Goal: Task Accomplishment & Management: Use online tool/utility

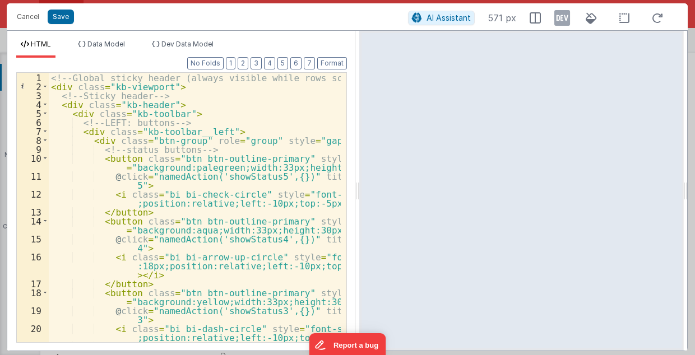
scroll to position [937, 0]
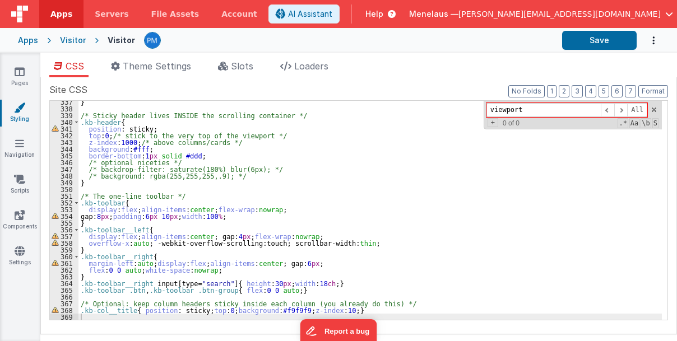
scroll to position [2263, 0]
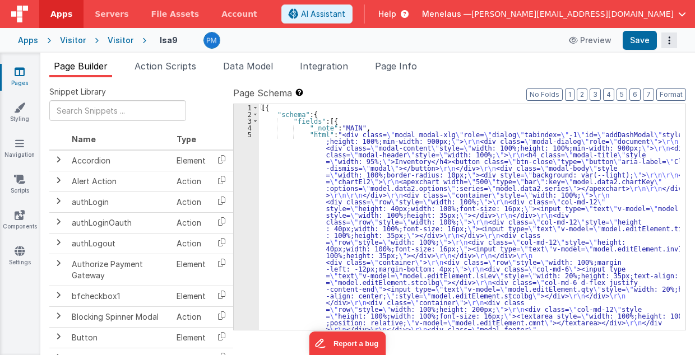
click at [671, 40] on icon "Options" at bounding box center [670, 40] width 16 height 1
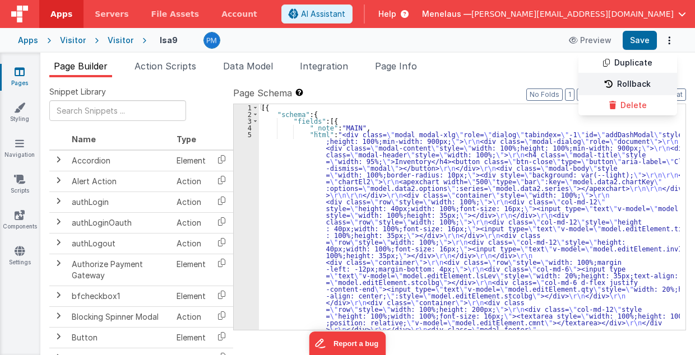
click at [654, 86] on link "Rollback" at bounding box center [628, 84] width 99 height 21
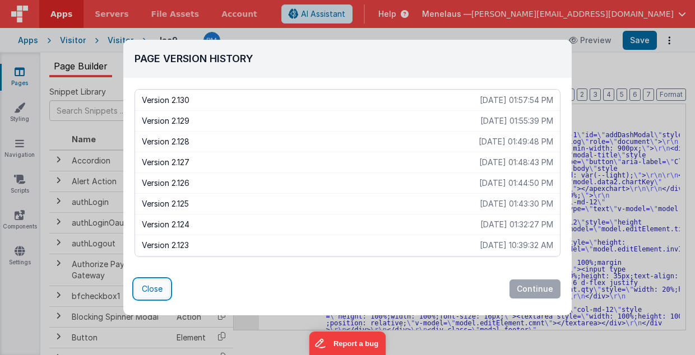
click at [149, 287] on button "Close" at bounding box center [152, 289] width 35 height 19
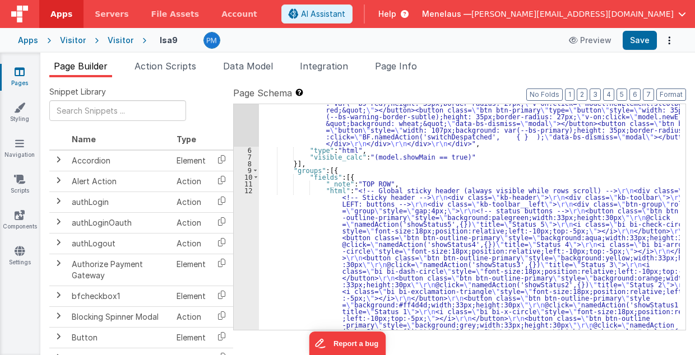
scroll to position [359, 0]
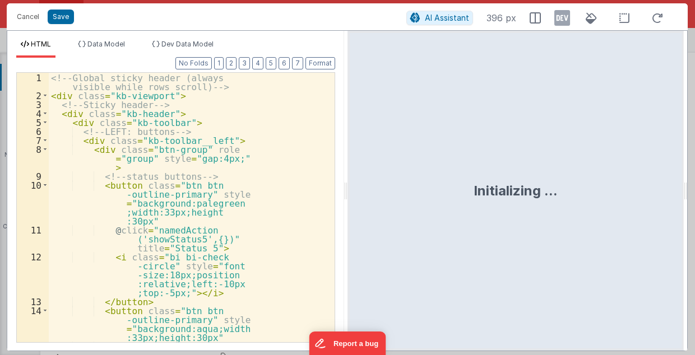
scroll to position [1018, 0]
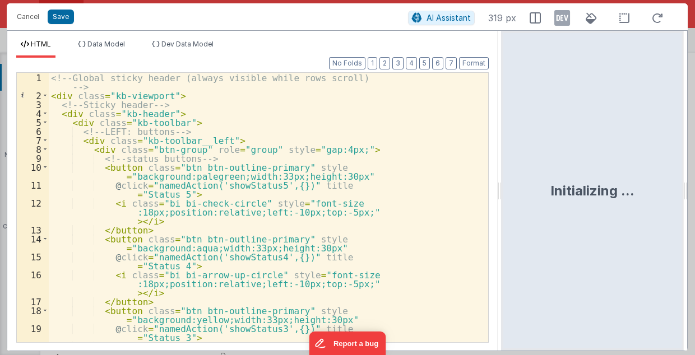
drag, startPoint x: 346, startPoint y: 187, endPoint x: 502, endPoint y: 181, distance: 156.0
click at [502, 181] on html "Cancel Save AI Assistant 319 px HTML Data Model Dev Data Model Format 7 6 5 4 3…" at bounding box center [347, 177] width 695 height 355
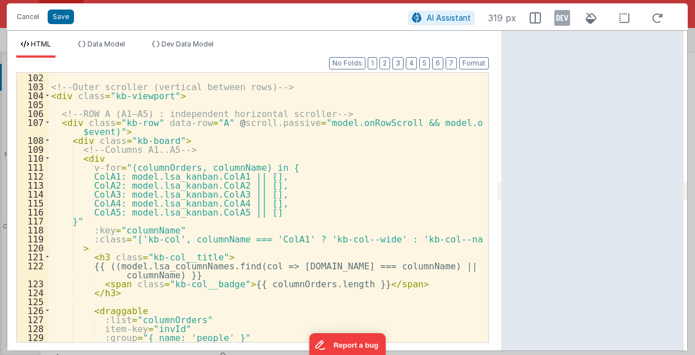
scroll to position [1121, 0]
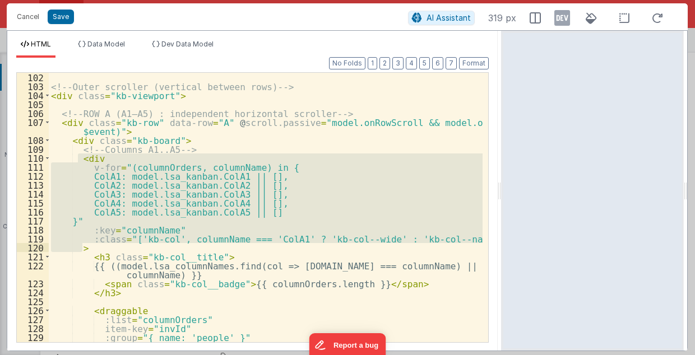
drag, startPoint x: 77, startPoint y: 155, endPoint x: 85, endPoint y: 247, distance: 92.3
click at [85, 247] on div "<!-- Outer scroller (vertical between rows) --> < div class = "kb-viewport" > <…" at bounding box center [266, 217] width 434 height 289
click at [198, 21] on div "Cancel Save" at bounding box center [209, 17] width 397 height 16
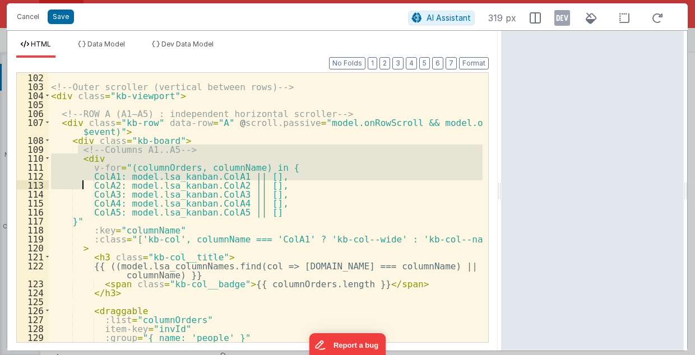
drag, startPoint x: 78, startPoint y: 148, endPoint x: 80, endPoint y: 160, distance: 12.4
click at [82, 181] on div "<!-- Outer scroller (vertical between rows) --> < div class = "kb-viewport" > <…" at bounding box center [266, 217] width 434 height 289
click at [81, 146] on div "<!-- Outer scroller (vertical between rows) --> < div class = "kb-viewport" > <…" at bounding box center [266, 208] width 434 height 270
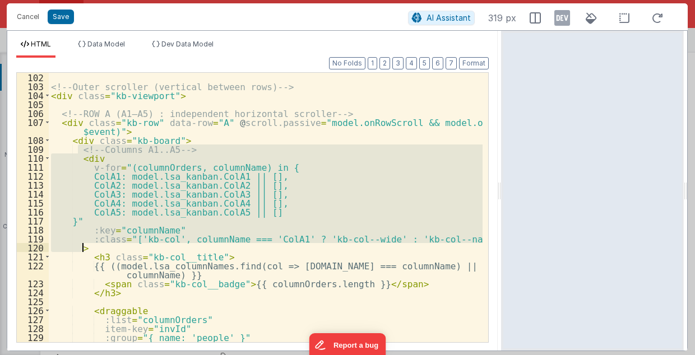
drag, startPoint x: 78, startPoint y: 148, endPoint x: 85, endPoint y: 248, distance: 100.0
click at [85, 248] on div "<!-- Outer scroller (vertical between rows) --> < div class = "kb-viewport" > <…" at bounding box center [266, 217] width 434 height 289
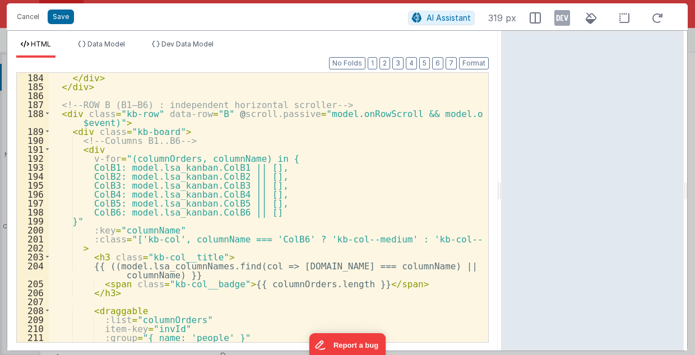
scroll to position [1884, 0]
click at [59, 17] on button "Save" at bounding box center [61, 17] width 26 height 15
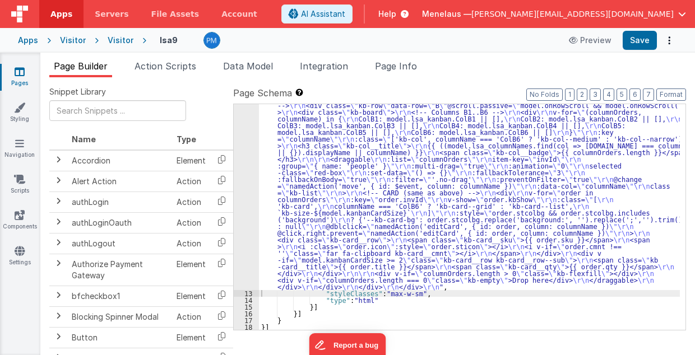
scroll to position [951, 0]
click at [642, 37] on button "Save" at bounding box center [640, 40] width 34 height 19
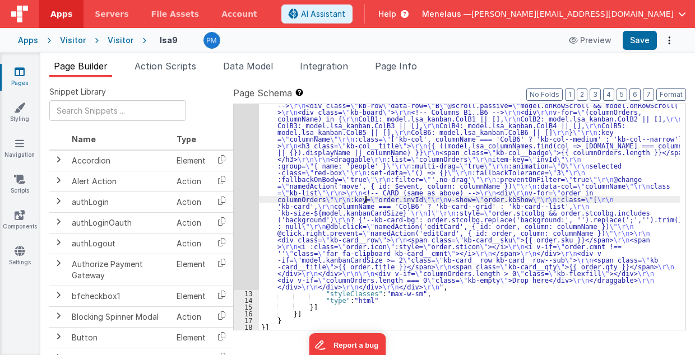
click at [366, 197] on div ""html" : "<!-- Global sticky header (always visible while rows scroll) --> \r\n…" at bounding box center [470, 36] width 422 height 973
click at [669, 40] on icon "Options" at bounding box center [670, 40] width 16 height 1
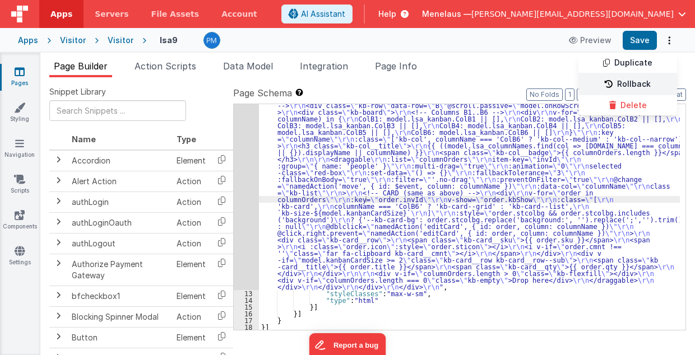
click at [631, 83] on link "Rollback" at bounding box center [628, 84] width 99 height 21
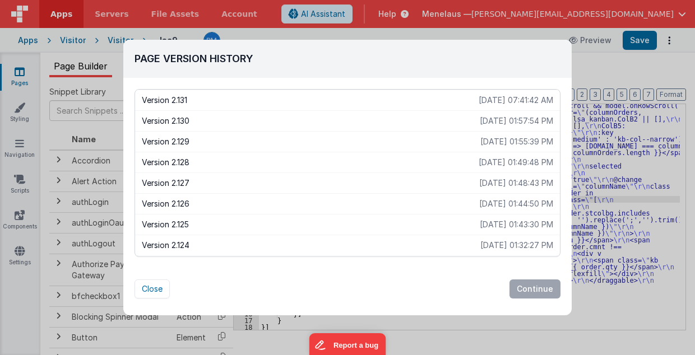
click at [506, 120] on p "2025-08-16 01:57:54 PM" at bounding box center [516, 120] width 73 height 11
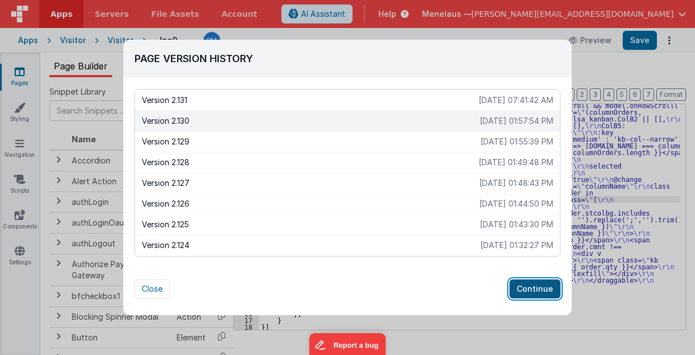
click at [542, 288] on button "Continue" at bounding box center [535, 289] width 51 height 19
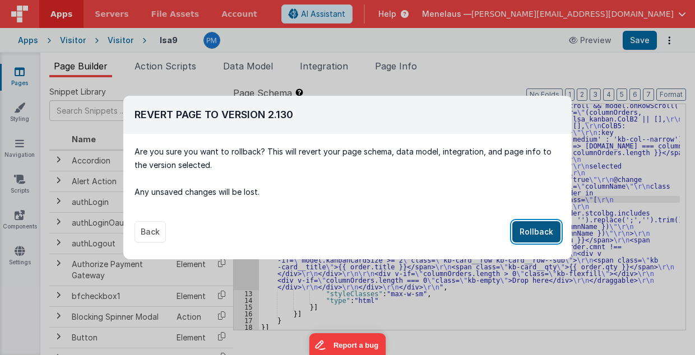
click at [538, 231] on button "Rollback" at bounding box center [536, 231] width 48 height 21
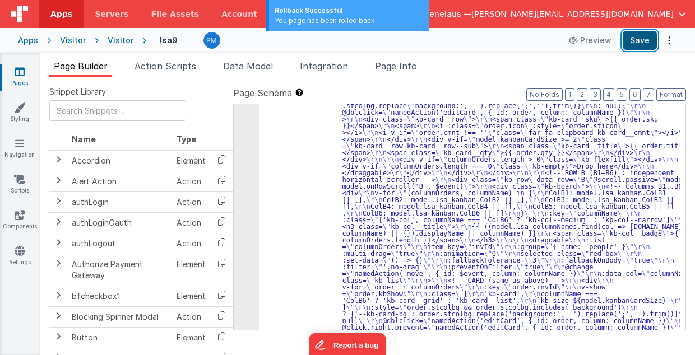
click at [645, 40] on button "Save" at bounding box center [640, 40] width 34 height 19
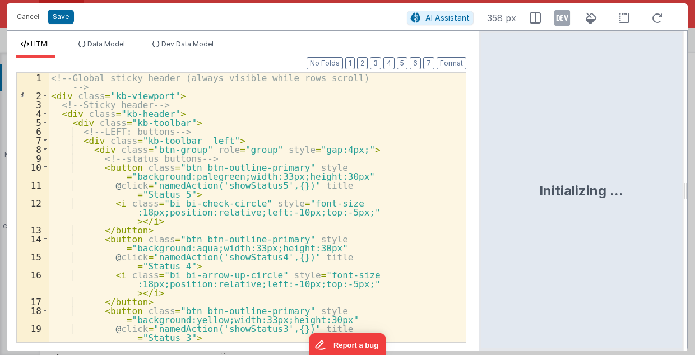
drag, startPoint x: 346, startPoint y: 193, endPoint x: 480, endPoint y: 186, distance: 134.2
click at [480, 186] on html "Cancel Save AI Assistant 358 px HTML Data Model Dev Data Model Format 7 6 5 4 3…" at bounding box center [347, 177] width 695 height 355
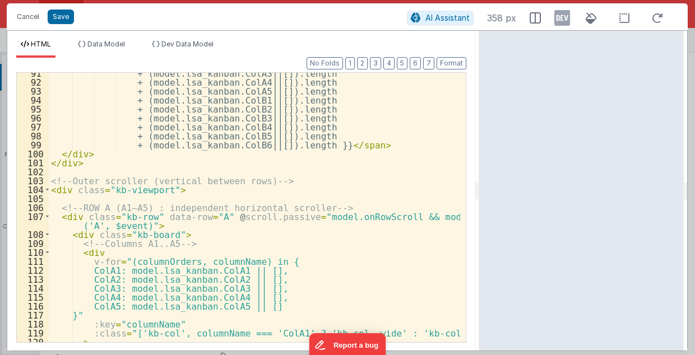
scroll to position [1144, 0]
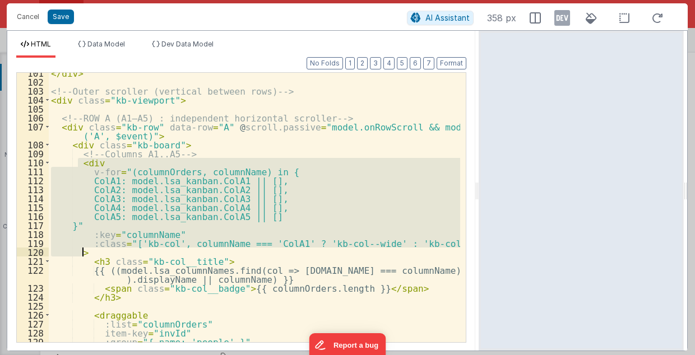
drag, startPoint x: 78, startPoint y: 160, endPoint x: 83, endPoint y: 250, distance: 89.8
click at [83, 250] on div "</ div > <!-- Outer scroller (vertical between rows) --> < div class = "kb-view…" at bounding box center [255, 212] width 412 height 289
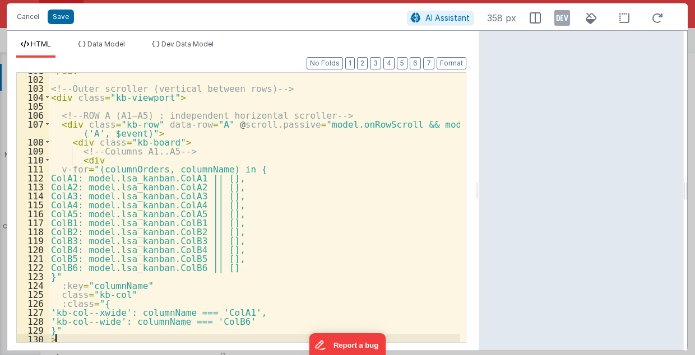
scroll to position [1146, 0]
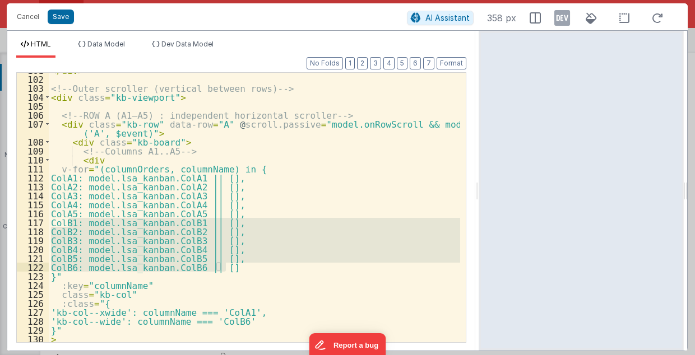
drag, startPoint x: 67, startPoint y: 222, endPoint x: 233, endPoint y: 265, distance: 170.9
click at [233, 265] on div "</ div > <!-- Outer scroller (vertical between rows) --> < div class = "kb-view…" at bounding box center [255, 210] width 412 height 289
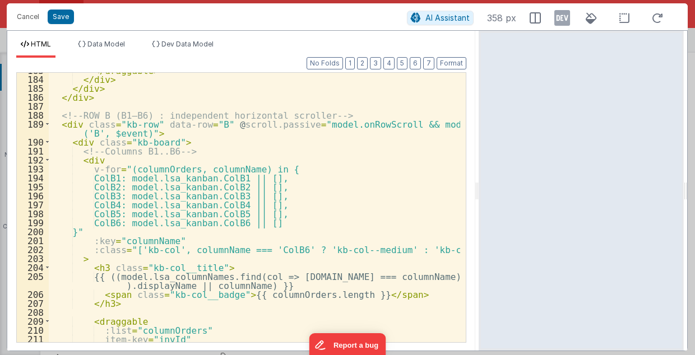
scroll to position [1909, 0]
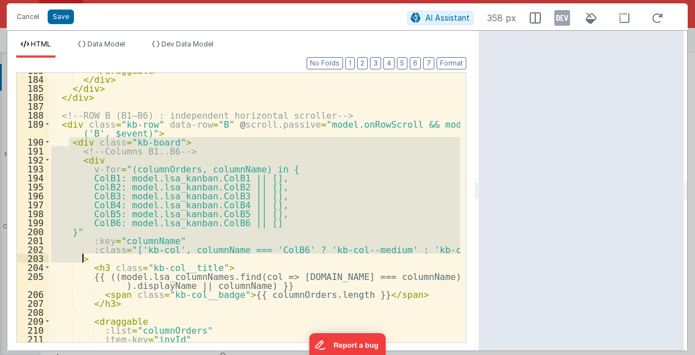
drag, startPoint x: 67, startPoint y: 141, endPoint x: 85, endPoint y: 255, distance: 115.2
click at [85, 255] on div "</ draggable > </ div > </ div > </ div > <!-- ROW B (B1–B6) : independent hori…" at bounding box center [255, 210] width 412 height 289
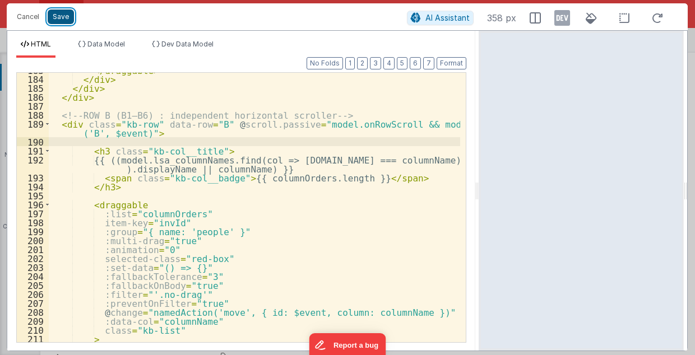
click at [66, 12] on button "Save" at bounding box center [61, 17] width 26 height 15
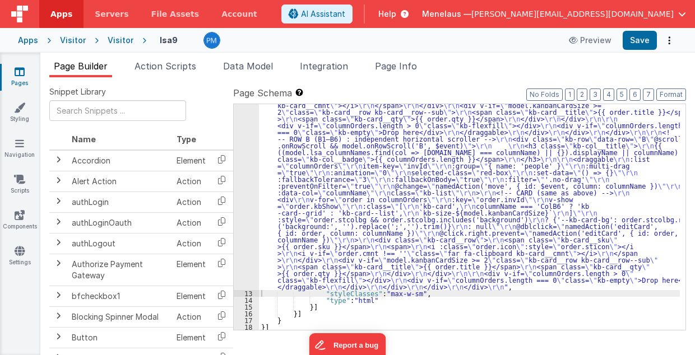
scroll to position [917, 0]
click at [629, 38] on button "Save" at bounding box center [640, 40] width 34 height 19
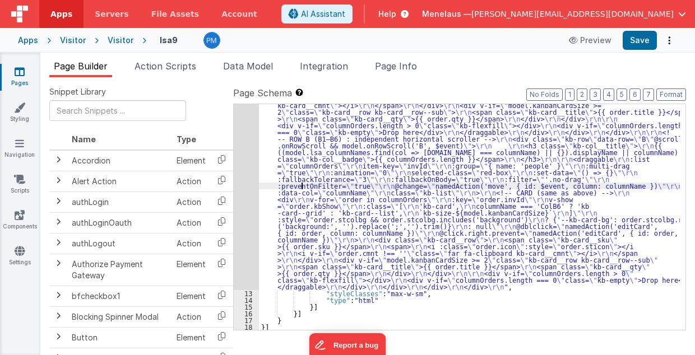
click at [302, 184] on div ""html" : "<!-- Global sticky header (always visible while rows scroll) --> \r\n…" at bounding box center [470, 54] width 422 height 940
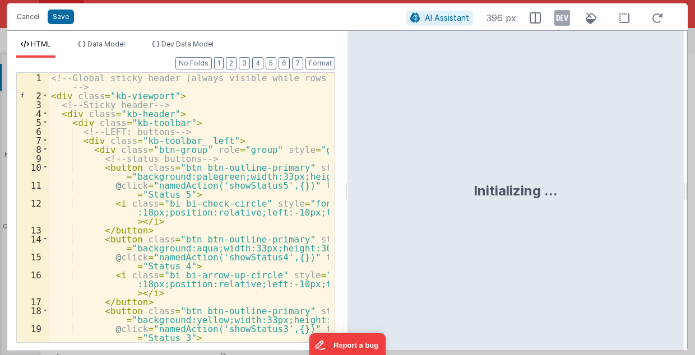
drag, startPoint x: 344, startPoint y: 194, endPoint x: 442, endPoint y: 192, distance: 98.1
click at [442, 192] on html "Cancel Save AI Assistant 396 px HTML Data Model Dev Data Model Format 7 6 5 4 3…" at bounding box center [347, 177] width 695 height 355
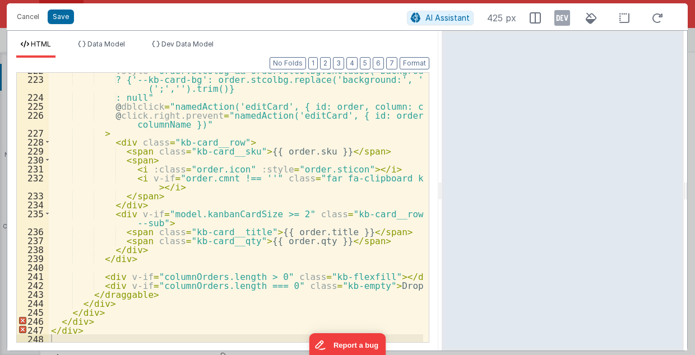
scroll to position [2295, 0]
drag, startPoint x: 82, startPoint y: 331, endPoint x: 71, endPoint y: 330, distance: 11.3
click at [71, 330] on div ":style = "order.stcolbg && order.stcolbg.includes('background') ? {'--kb-card-b…" at bounding box center [236, 210] width 375 height 289
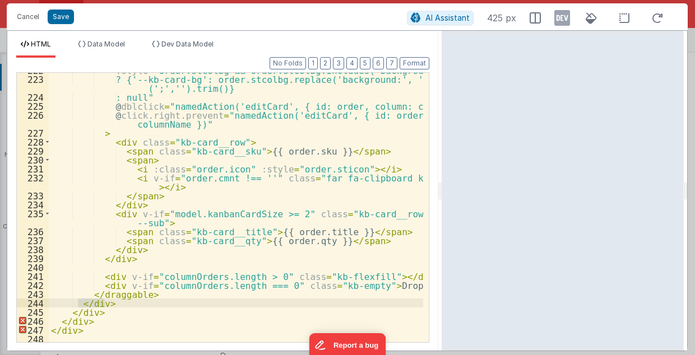
drag, startPoint x: 106, startPoint y: 303, endPoint x: 77, endPoint y: 304, distance: 28.6
click at [77, 304] on div ":style = "order.stcolbg && order.stcolbg.includes('background') ? {'--kb-card-b…" at bounding box center [236, 210] width 375 height 289
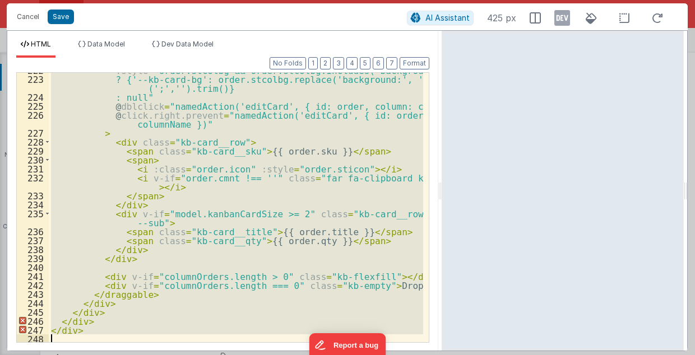
drag, startPoint x: 60, startPoint y: 127, endPoint x: 69, endPoint y: 390, distance: 263.1
click at [69, 355] on html "Cancel Save AI Assistant 425 px HTML Data Model Dev Data Model Format 7 6 5 4 3…" at bounding box center [347, 177] width 695 height 355
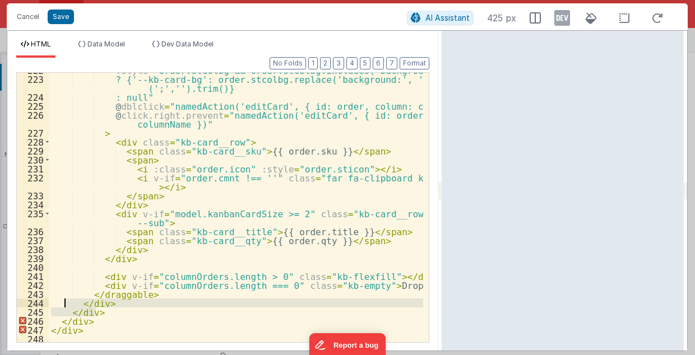
drag, startPoint x: 99, startPoint y: 311, endPoint x: 66, endPoint y: 301, distance: 33.9
click at [66, 301] on div ":style = "order.stcolbg && order.stcolbg.includes('background') ? {'--kb-card-b…" at bounding box center [236, 210] width 375 height 289
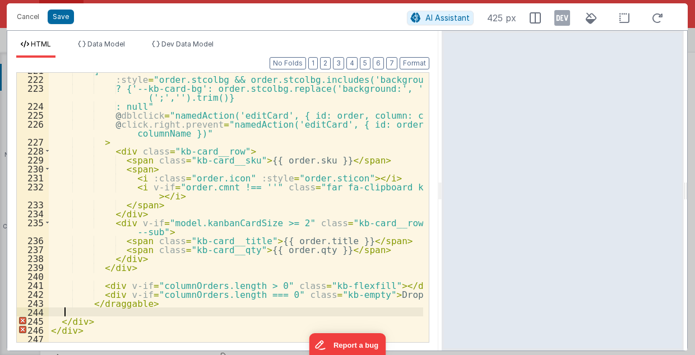
scroll to position [2286, 0]
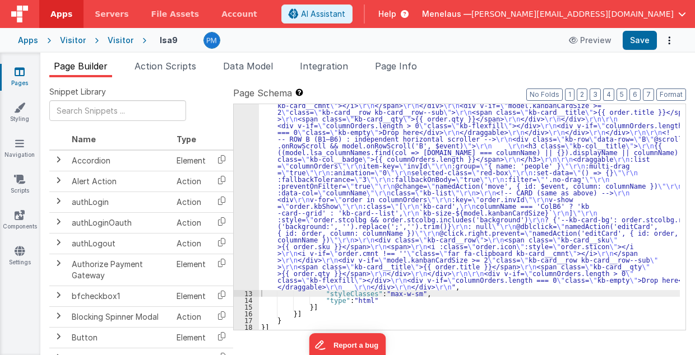
drag, startPoint x: 667, startPoint y: 40, endPoint x: 669, endPoint y: 48, distance: 8.0
click at [669, 48] on div "Preview Save" at bounding box center [619, 40] width 115 height 19
click at [669, 41] on icon "Options" at bounding box center [670, 40] width 16 height 1
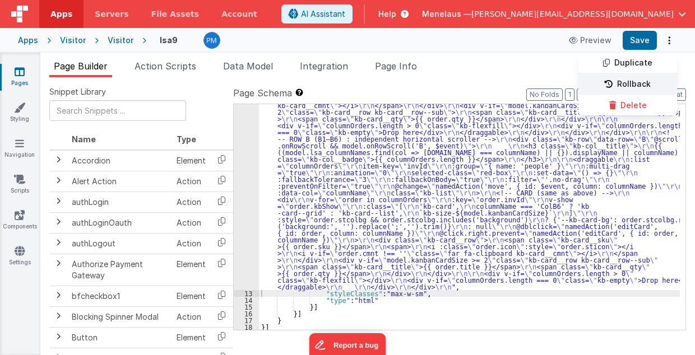
click at [639, 84] on link "Rollback" at bounding box center [628, 84] width 99 height 21
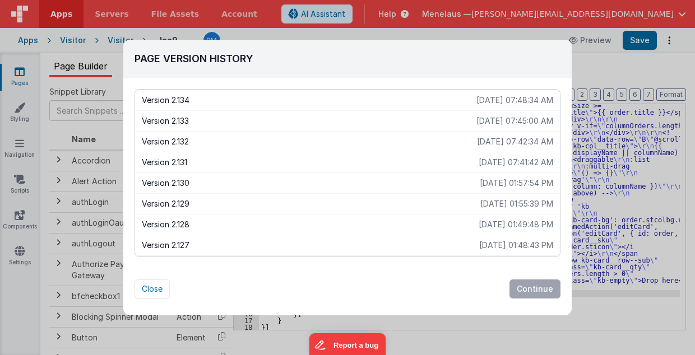
drag, startPoint x: 493, startPoint y: 138, endPoint x: 457, endPoint y: 325, distance: 190.8
click at [463, 325] on div "Page Version History Version 2.134 2025-08-17 07:48:34 AM Version 2.133 2025-08…" at bounding box center [347, 177] width 695 height 355
click at [184, 182] on p "Version 2.130" at bounding box center [311, 183] width 338 height 11
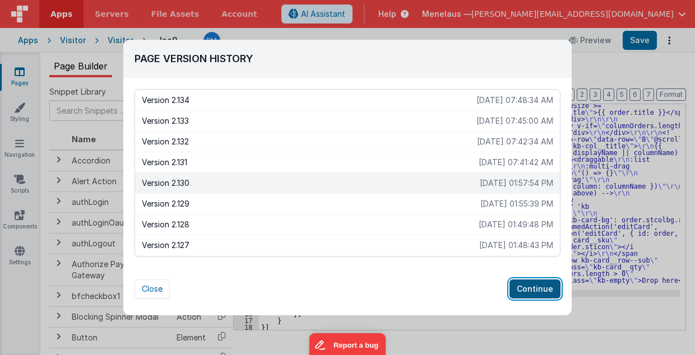
click at [537, 287] on button "Continue" at bounding box center [535, 289] width 51 height 19
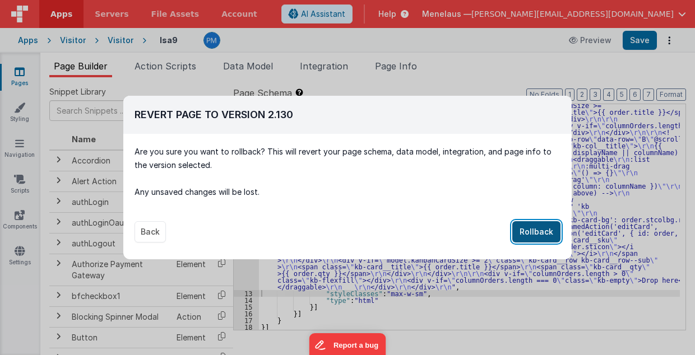
click at [532, 234] on button "Rollback" at bounding box center [536, 231] width 48 height 21
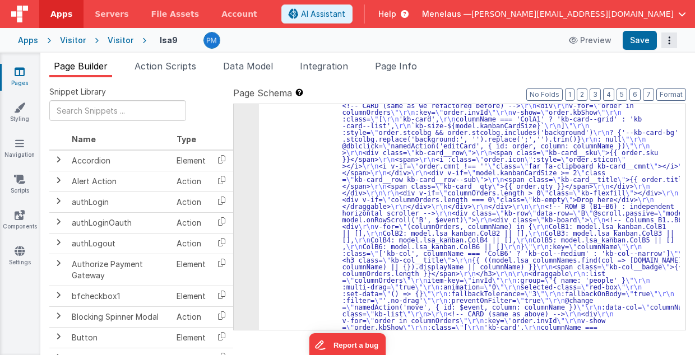
click at [669, 40] on icon "Options" at bounding box center [670, 40] width 16 height 1
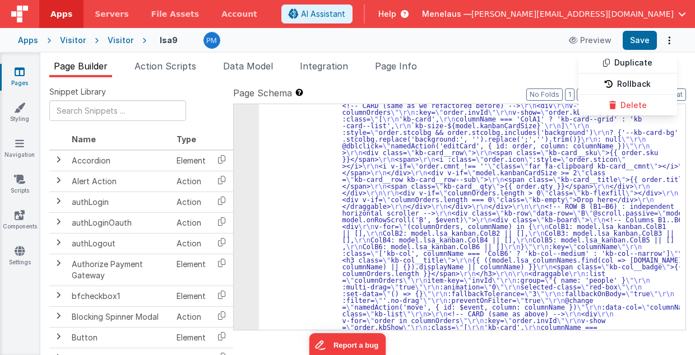
click at [470, 224] on button at bounding box center [347, 177] width 695 height 355
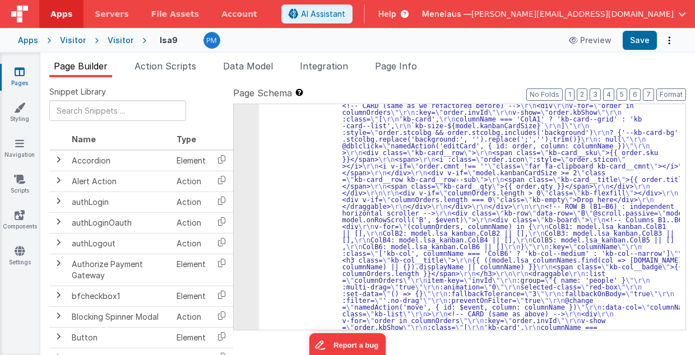
click at [250, 215] on div "12" at bounding box center [246, 4] width 25 height 841
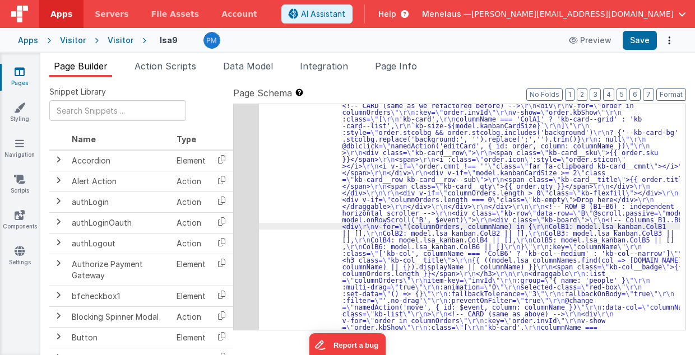
click at [246, 224] on div "12" at bounding box center [246, 4] width 25 height 841
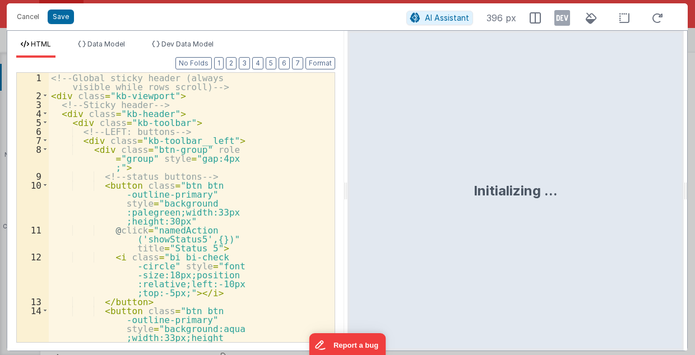
scroll to position [1018, 0]
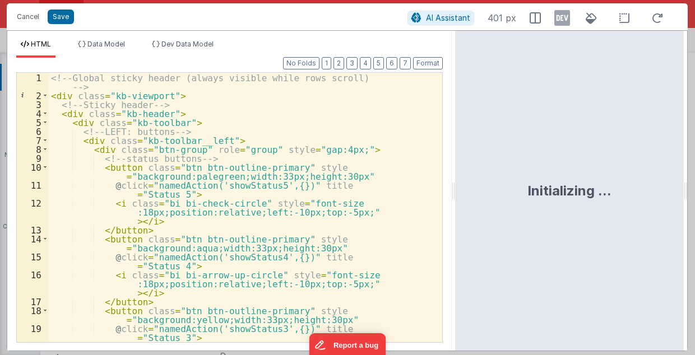
drag, startPoint x: 346, startPoint y: 197, endPoint x: 472, endPoint y: 254, distance: 137.8
click at [456, 201] on html "Cancel Save AI Assistant 401 px HTML Data Model Dev Data Model Format 7 6 5 4 3…" at bounding box center [347, 177] width 695 height 355
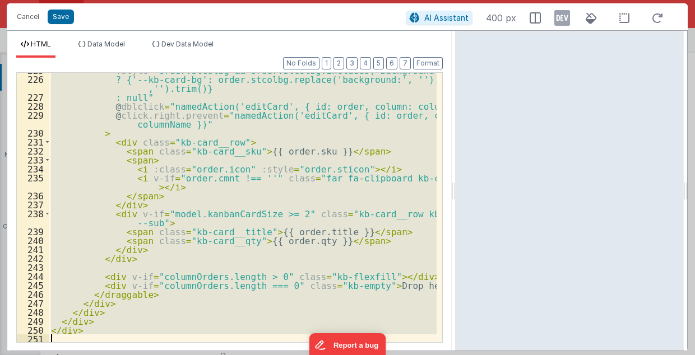
scroll to position [2339, 0]
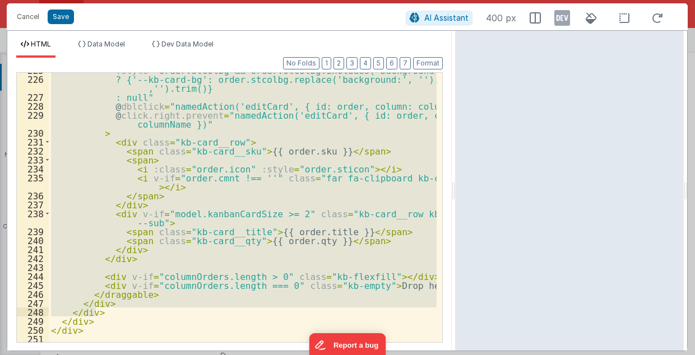
drag, startPoint x: 61, startPoint y: 183, endPoint x: 118, endPoint y: 313, distance: 142.6
click at [118, 313] on div ":style = "order.stcolbg && order.stcolbg.includes('background') ? {'--kb-card-b…" at bounding box center [243, 210] width 389 height 289
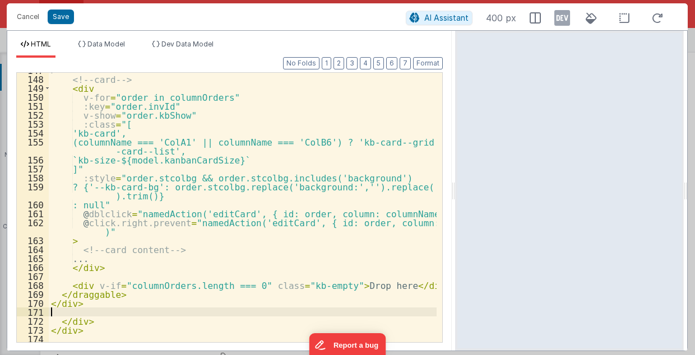
scroll to position [1559, 0]
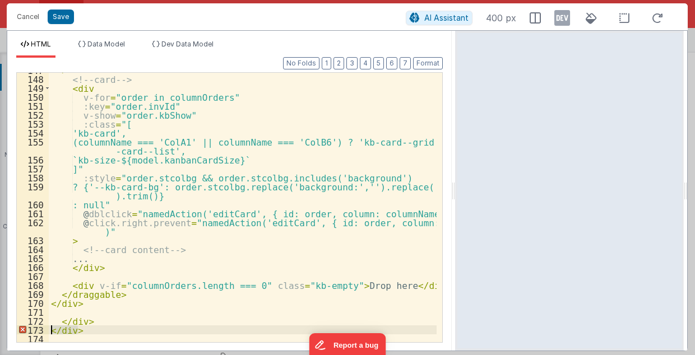
drag, startPoint x: 81, startPoint y: 329, endPoint x: 52, endPoint y: 333, distance: 28.9
click at [52, 333] on div "> <!-- card --> < div v-for = "order in columnOrders" :key = "order.invId" v-sh…" at bounding box center [243, 210] width 389 height 289
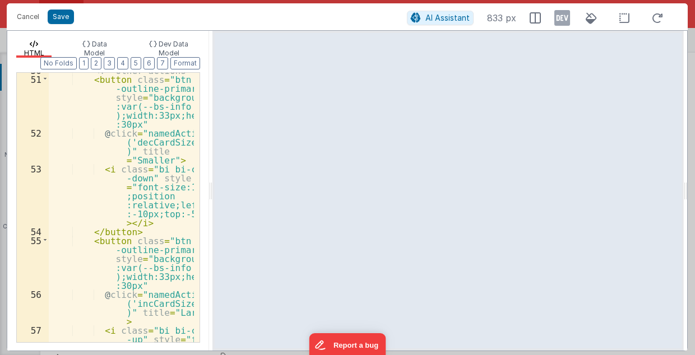
scroll to position [1774, 0]
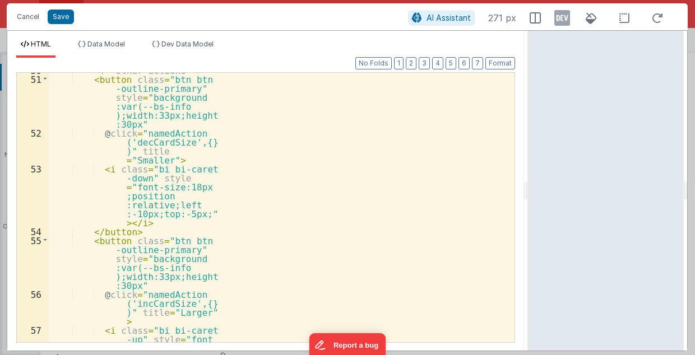
drag, startPoint x: 453, startPoint y: 191, endPoint x: 529, endPoint y: 206, distance: 77.6
click at [529, 206] on html "Cancel Save AI Assistant 271 px HTML Data Model Dev Data Model Format 7 6 5 4 3…" at bounding box center [347, 177] width 695 height 355
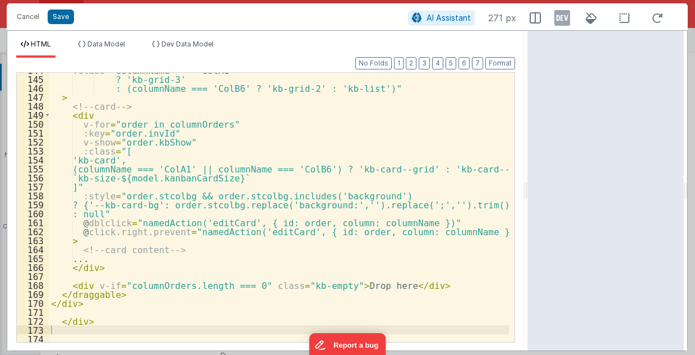
scroll to position [1451, 0]
click at [25, 19] on button "Cancel" at bounding box center [28, 17] width 34 height 16
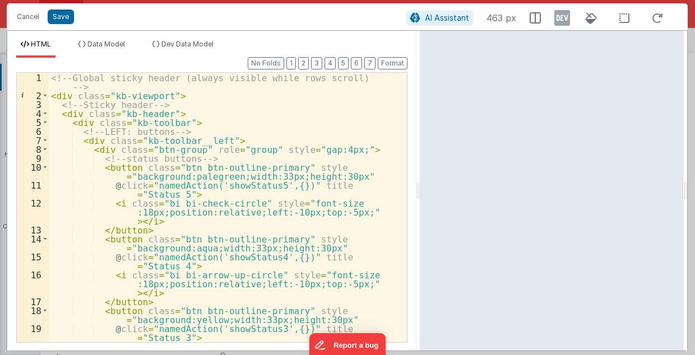
drag, startPoint x: 345, startPoint y: 195, endPoint x: 420, endPoint y: 191, distance: 75.3
click at [420, 191] on html "Cancel Save AI Assistant 463 px HTML Data Model Dev Data Model Format 7 6 5 4 3…" at bounding box center [347, 177] width 695 height 355
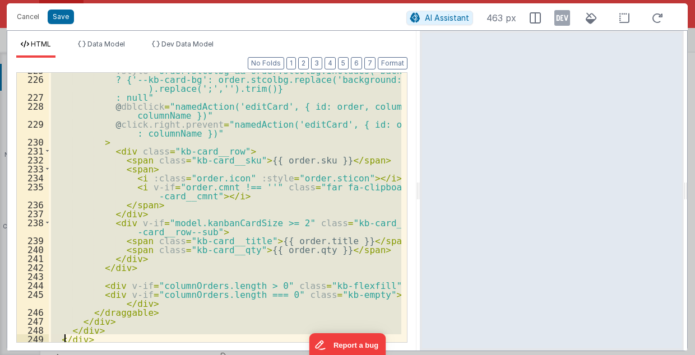
scroll to position [2375, 0]
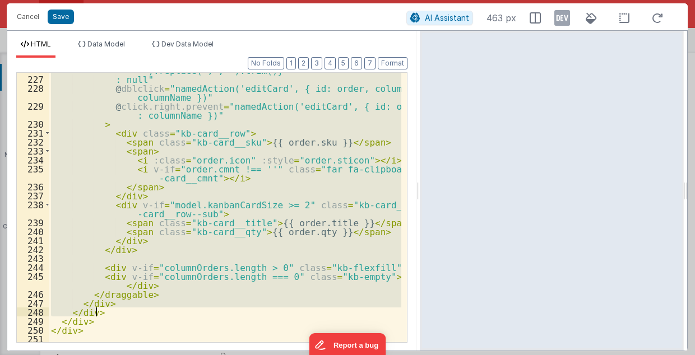
drag, startPoint x: 69, startPoint y: 256, endPoint x: 104, endPoint y: 311, distance: 65.0
click at [104, 311] on div "? {'--kb-card-bg': order.stcolbg.replace('background:', '' ).replace(';','').tr…" at bounding box center [225, 206] width 353 height 298
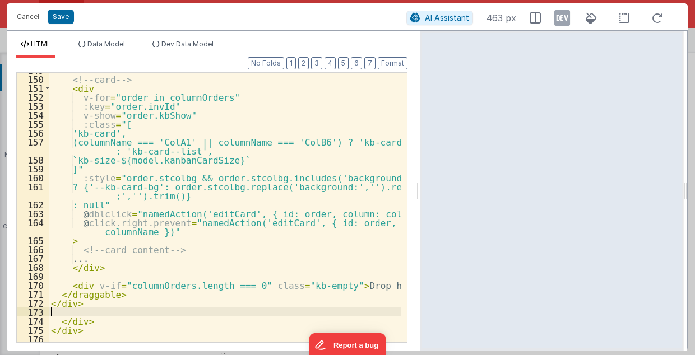
scroll to position [1586, 0]
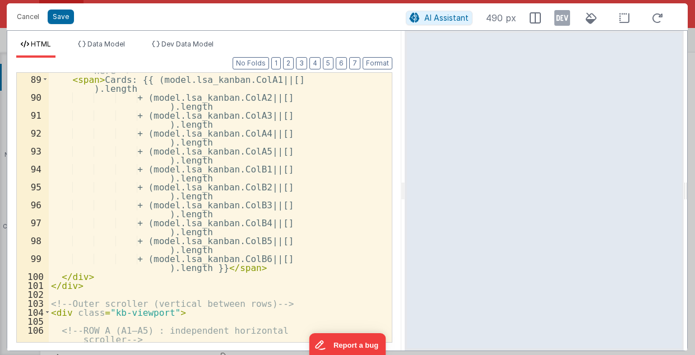
drag, startPoint x: 418, startPoint y: 195, endPoint x: 405, endPoint y: 204, distance: 16.0
click at [405, 204] on html "Cancel Save AI Assistant 490 px HTML Data Model Dev Data Model Format 7 6 5 4 3…" at bounding box center [347, 177] width 695 height 355
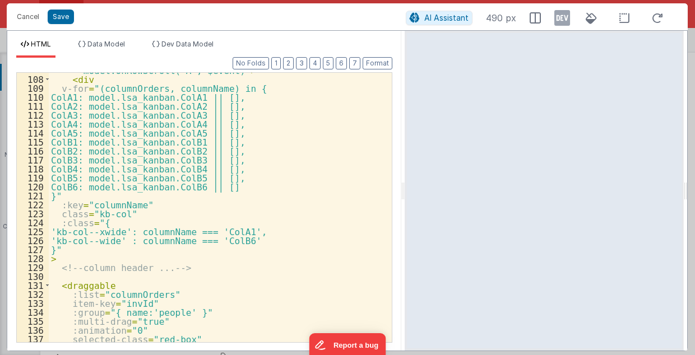
scroll to position [1227, 0]
click at [27, 14] on button "Cancel" at bounding box center [28, 17] width 34 height 16
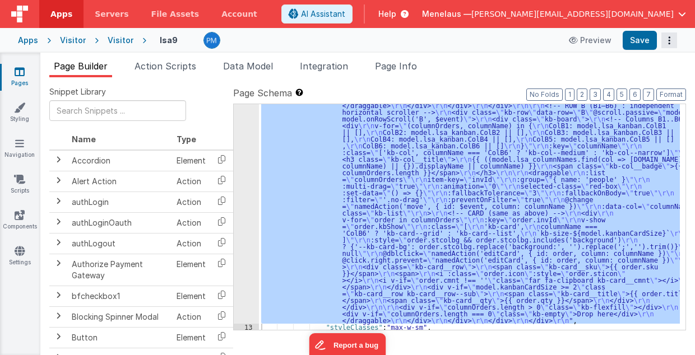
click at [670, 40] on icon "Options" at bounding box center [670, 40] width 16 height 1
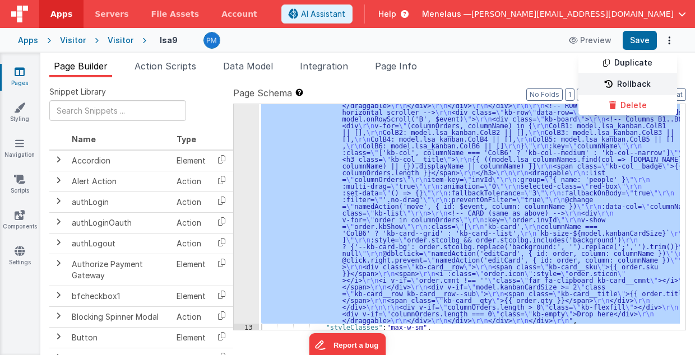
click at [644, 82] on link "Rollback" at bounding box center [628, 84] width 99 height 21
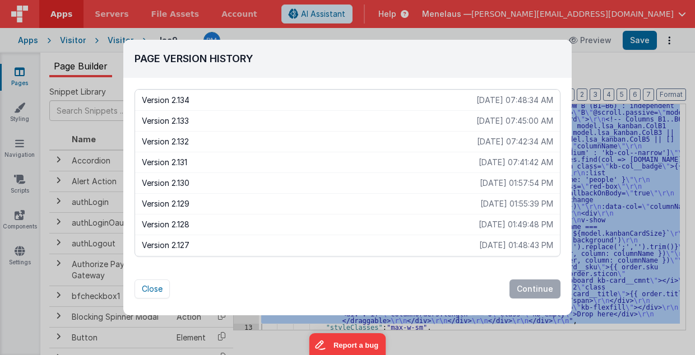
click at [178, 99] on p "Version 2.134" at bounding box center [309, 100] width 335 height 11
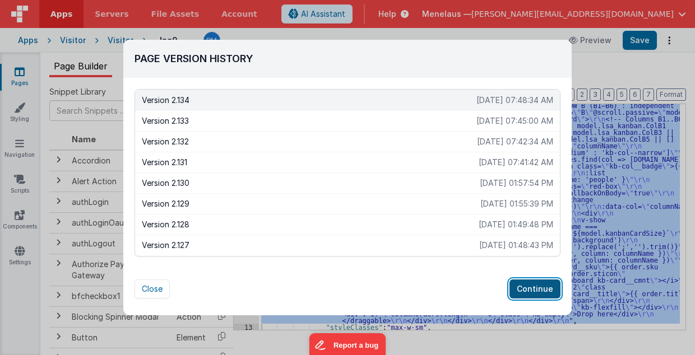
click at [539, 284] on button "Continue" at bounding box center [535, 289] width 51 height 19
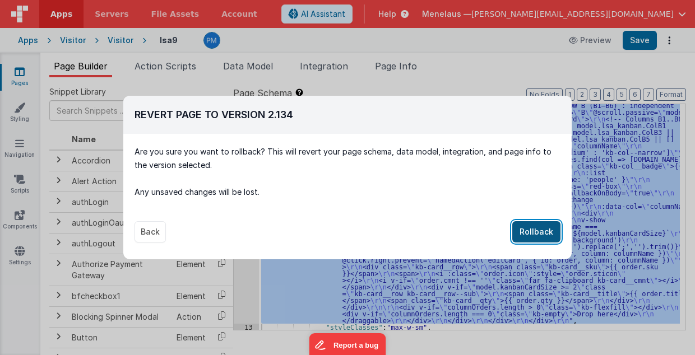
click at [537, 229] on button "Rollback" at bounding box center [536, 231] width 48 height 21
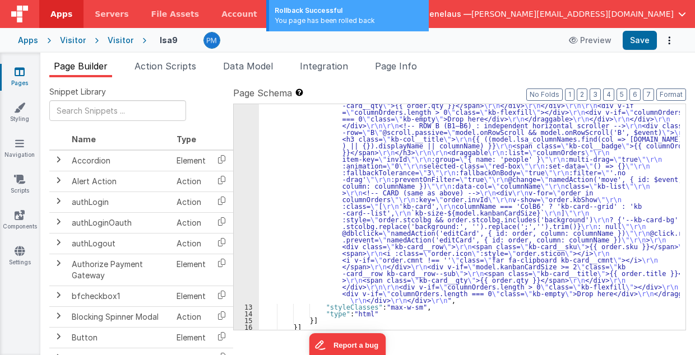
click at [361, 195] on div ""html" : "<!-- Global sticky header (always visible while rows scroll) --> \r\n…" at bounding box center [470, 10] width 422 height 1054
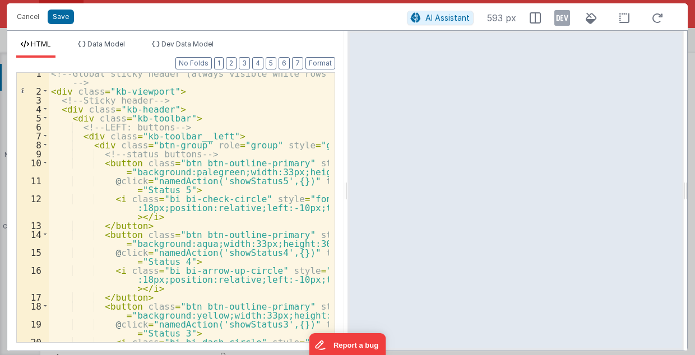
scroll to position [0, 0]
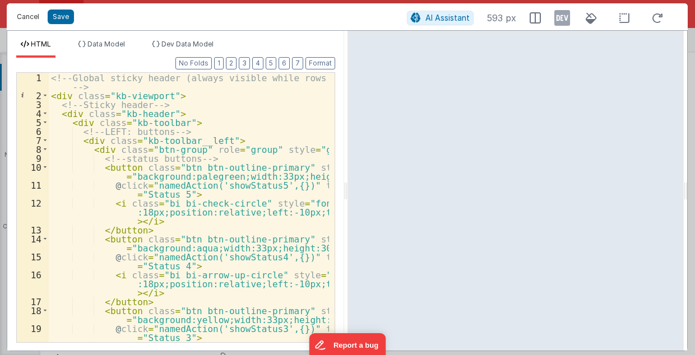
click at [26, 15] on button "Cancel" at bounding box center [28, 17] width 34 height 16
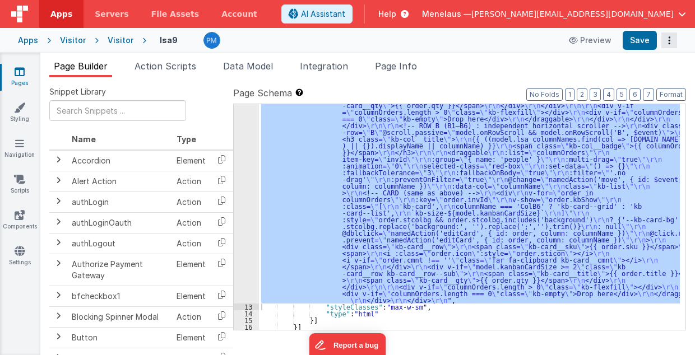
click at [668, 40] on icon "Options" at bounding box center [670, 40] width 16 height 1
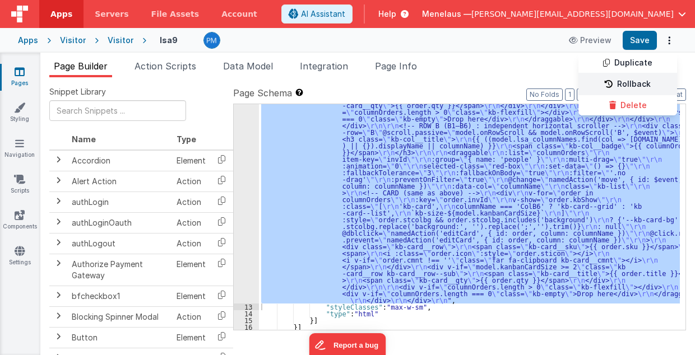
click at [635, 83] on link "Rollback" at bounding box center [628, 84] width 99 height 21
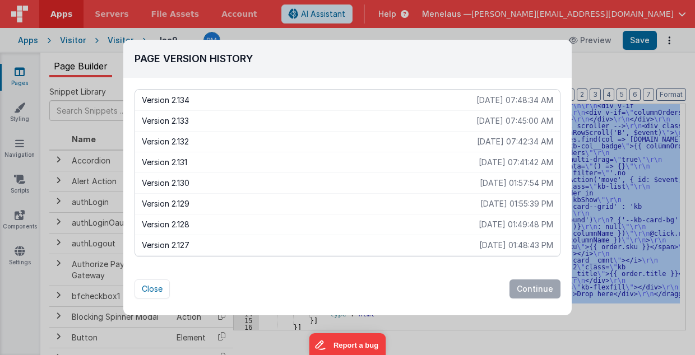
click at [434, 122] on p "Version 2.133" at bounding box center [309, 120] width 335 height 11
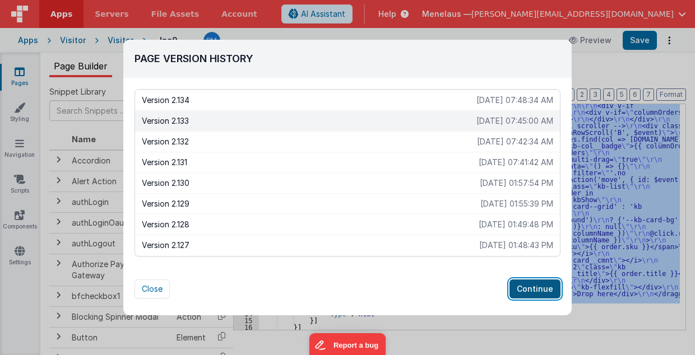
click at [553, 288] on button "Continue" at bounding box center [535, 289] width 51 height 19
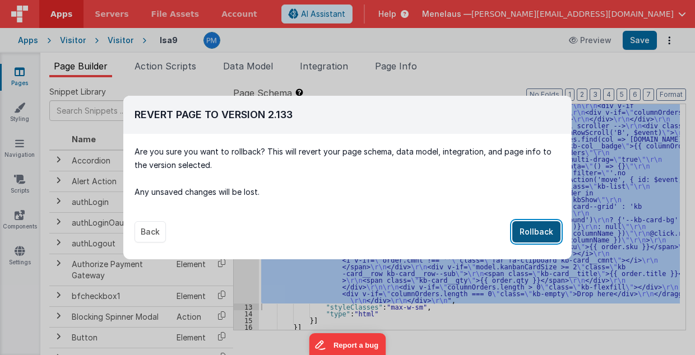
click at [534, 234] on button "Rollback" at bounding box center [536, 231] width 48 height 21
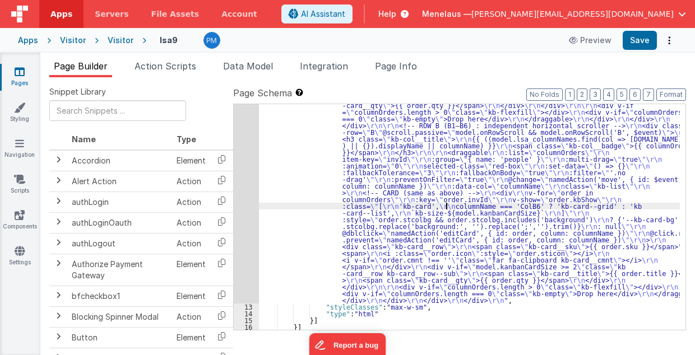
click at [445, 205] on div ""html" : "<!-- Global sticky header (always visible while rows scroll) --> \r\n…" at bounding box center [470, 10] width 422 height 1054
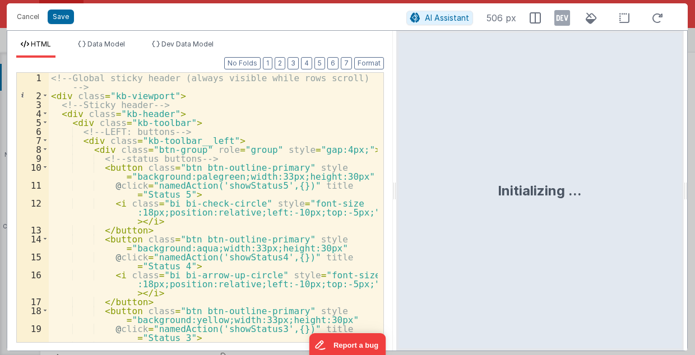
drag, startPoint x: 345, startPoint y: 193, endPoint x: 396, endPoint y: 188, distance: 51.3
click at [396, 188] on html "Cancel Save AI Assistant 506 px HTML Data Model Dev Data Model Format 7 6 5 4 3…" at bounding box center [347, 177] width 695 height 355
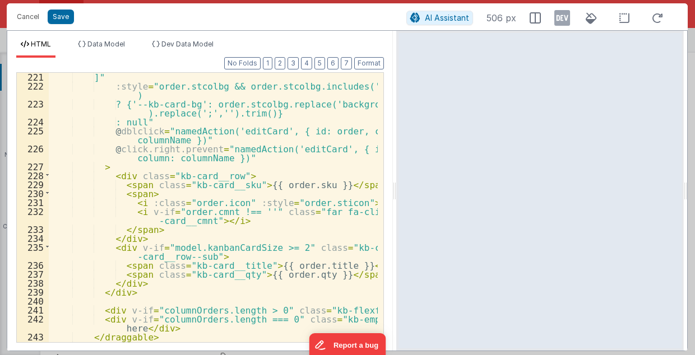
scroll to position [2411, 0]
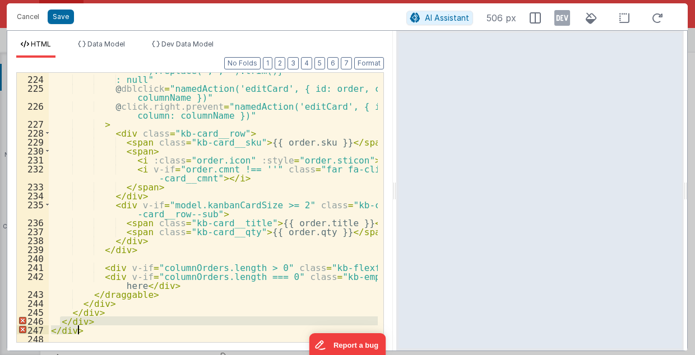
drag, startPoint x: 60, startPoint y: 322, endPoint x: 95, endPoint y: 332, distance: 36.7
click at [95, 332] on div "? {'--kb-card-bg': order.stcolbg.replace('background:', '' ).replace(';','').tr…" at bounding box center [214, 206] width 330 height 298
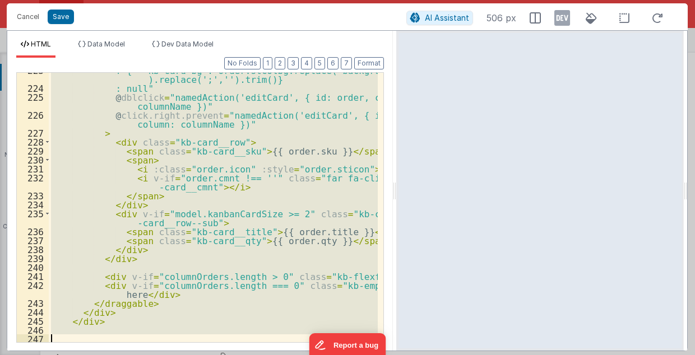
scroll to position [2402, 0]
drag, startPoint x: 77, startPoint y: 200, endPoint x: 83, endPoint y: 334, distance: 134.1
click at [83, 334] on div "? {'--kb-card-bg': order.stcolbg.replace('background:', '' ).replace(';','').tr…" at bounding box center [214, 215] width 330 height 298
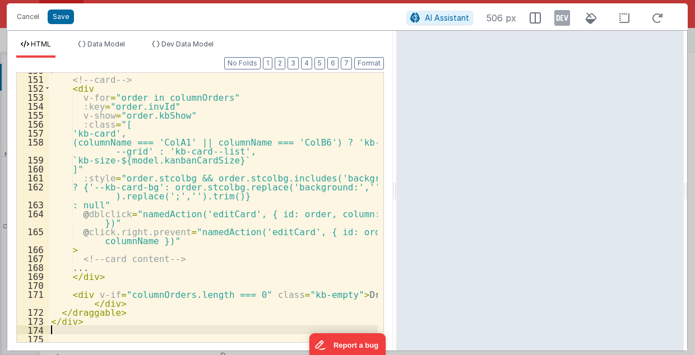
scroll to position [1622, 0]
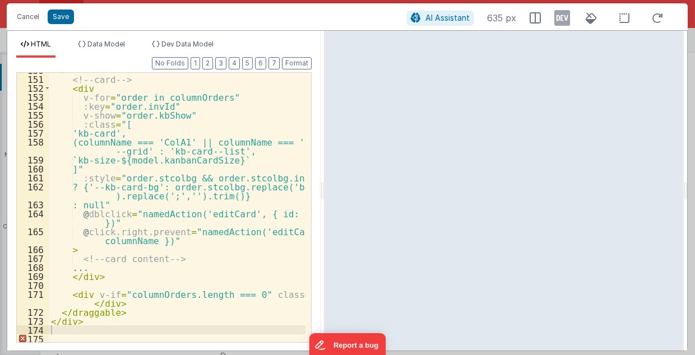
drag, startPoint x: 395, startPoint y: 194, endPoint x: 323, endPoint y: 211, distance: 73.2
click at [323, 211] on html "Cancel Save AI Assistant 635 px HTML Data Model Dev Data Model Format 7 6 5 4 3…" at bounding box center [347, 177] width 695 height 355
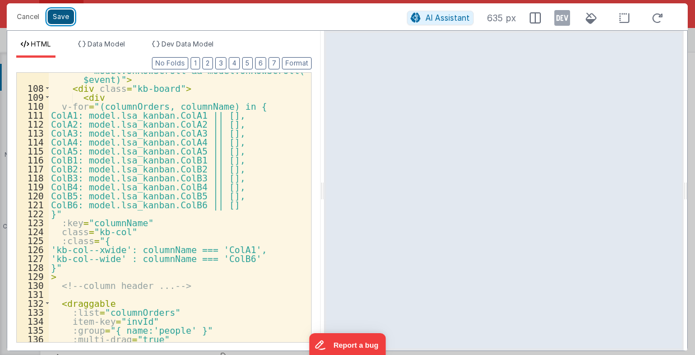
click at [63, 20] on button "Save" at bounding box center [61, 17] width 26 height 15
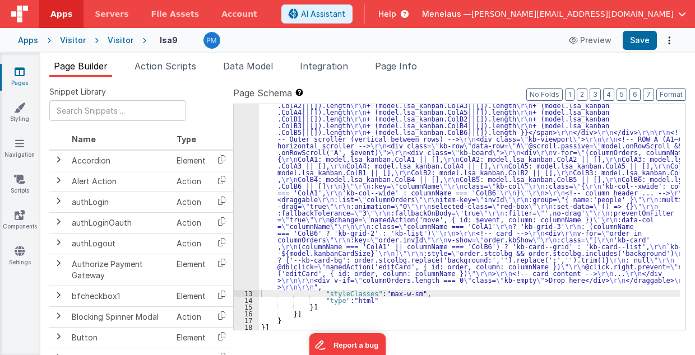
scroll to position [715, 0]
click at [637, 41] on button "Save" at bounding box center [640, 40] width 34 height 19
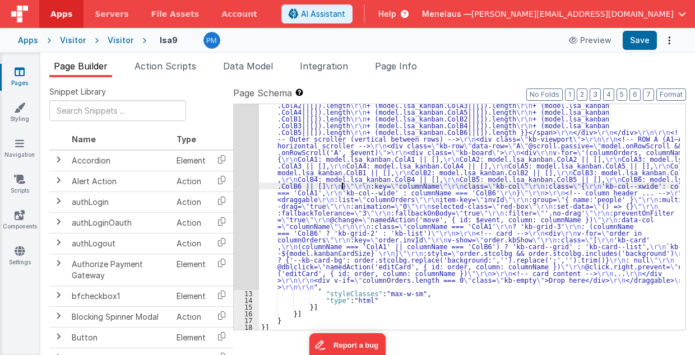
click at [343, 186] on div ""html" : "<!-- Global sticky header (always visible while rows scroll) --> \r\n…" at bounding box center [470, 155] width 422 height 738
click at [252, 195] on div "12" at bounding box center [246, 38] width 25 height 505
click at [241, 204] on div "12" at bounding box center [246, 38] width 25 height 505
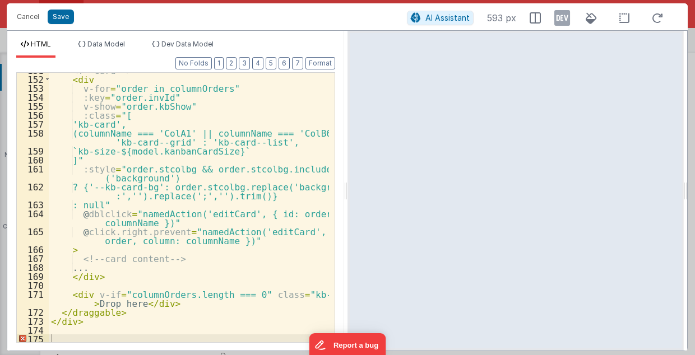
scroll to position [1873, 0]
click at [59, 341] on div "<!-- card --> < div v-for = "order in columnOrders" :key = "order.invId" v-show…" at bounding box center [189, 210] width 281 height 289
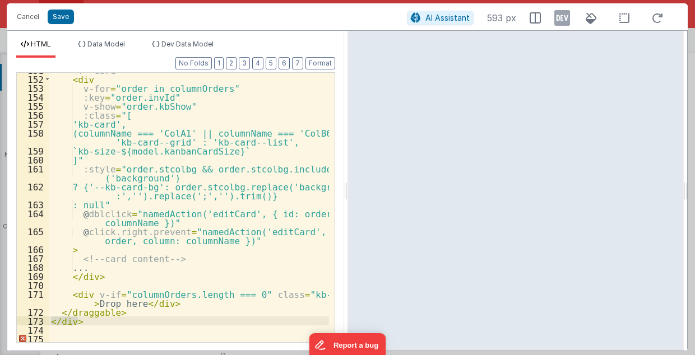
drag, startPoint x: 51, startPoint y: 320, endPoint x: 80, endPoint y: 322, distance: 28.7
click at [80, 322] on div "<!-- card --> < div v-for = "order in columnOrders" :key = "order.invId" v-show…" at bounding box center [189, 210] width 281 height 289
click at [84, 324] on div "<!-- card --> < div v-for = "order in columnOrders" :key = "order.invId" v-show…" at bounding box center [189, 208] width 280 height 270
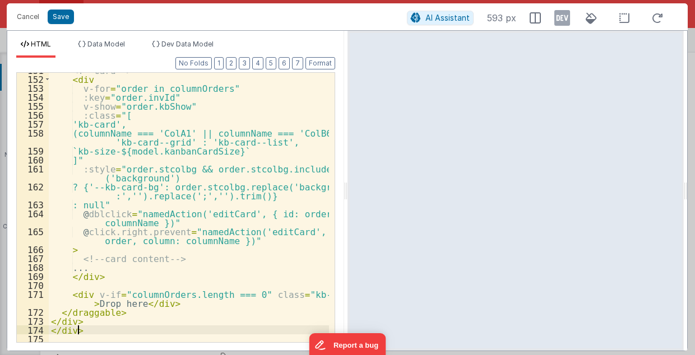
scroll to position [1882, 0]
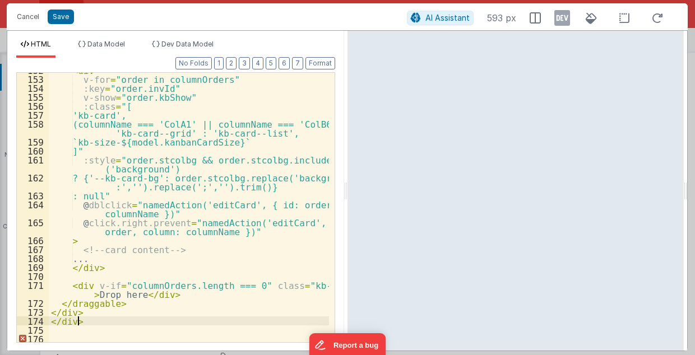
click at [52, 339] on div "< div v-for = "order in columnOrders" :key = "order.invId" v-show = "order.kbSh…" at bounding box center [189, 210] width 281 height 289
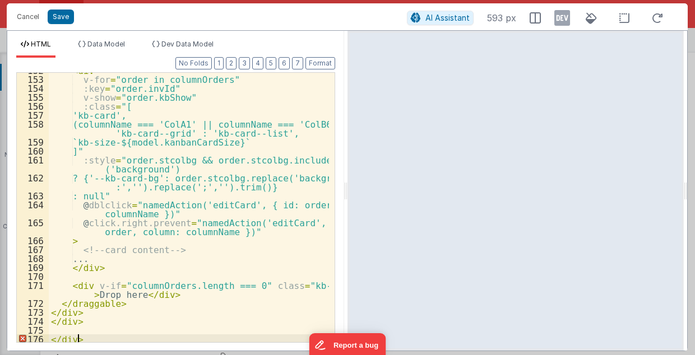
click at [80, 338] on div "< div v-for = "order in columnOrders" :key = "order.invId" v-show = "order.kbSh…" at bounding box center [189, 210] width 281 height 289
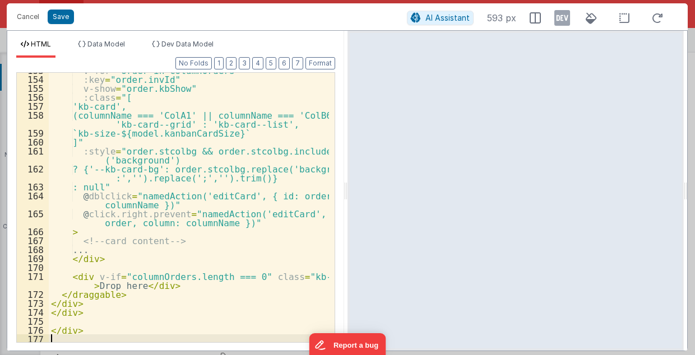
scroll to position [1891, 0]
click at [63, 18] on button "Save" at bounding box center [61, 17] width 26 height 15
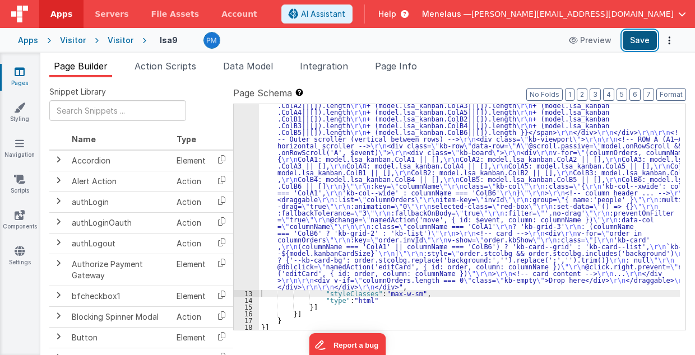
click at [644, 36] on button "Save" at bounding box center [640, 40] width 34 height 19
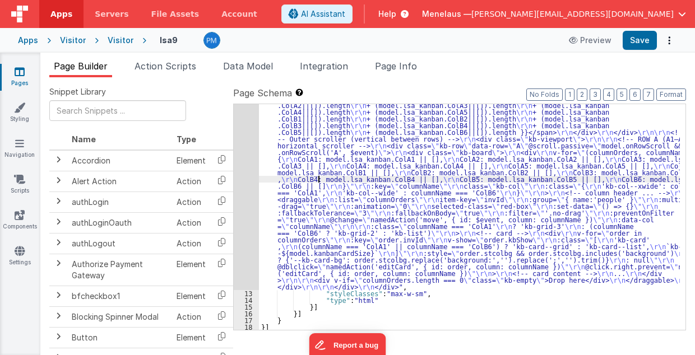
click at [317, 182] on div ""html" : "<!-- Global sticky header (always visible while rows scroll) --> \r\n…" at bounding box center [470, 155] width 422 height 738
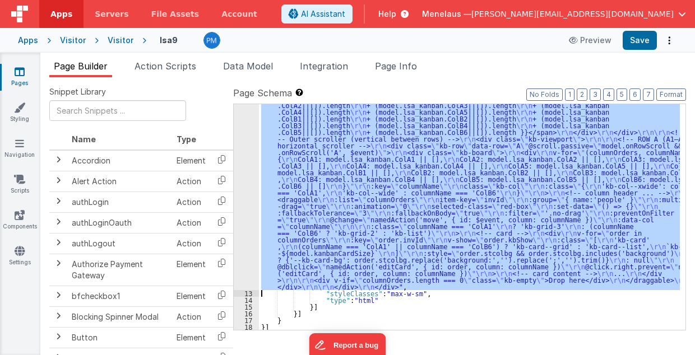
click at [243, 181] on div "12" at bounding box center [246, 38] width 25 height 505
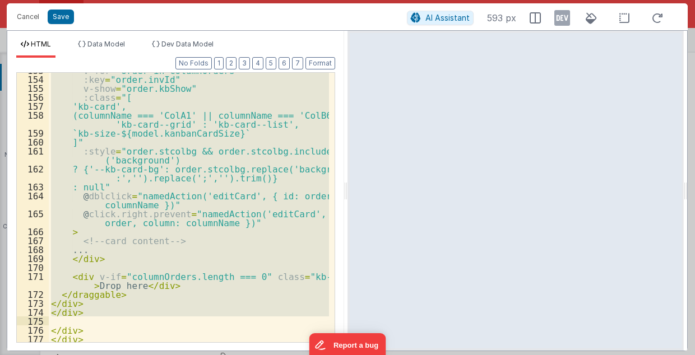
drag, startPoint x: 77, startPoint y: 174, endPoint x: 85, endPoint y: 320, distance: 146.0
click at [85, 320] on div "v-for = "order in columnOrders" :key = "order.invId" v-show = "order.kbShow" :c…" at bounding box center [189, 210] width 281 height 289
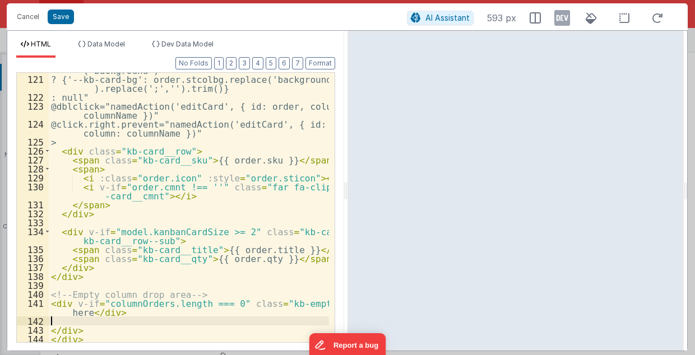
scroll to position [1595, 0]
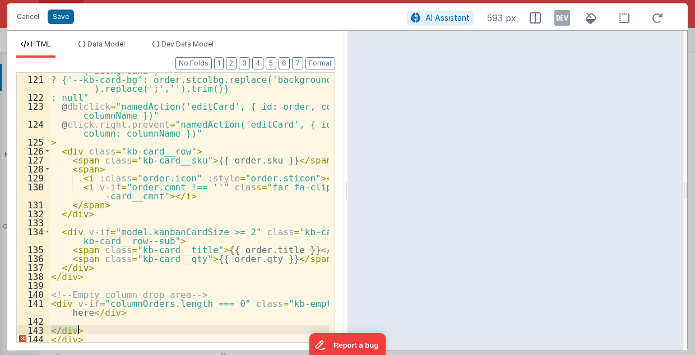
drag, startPoint x: 49, startPoint y: 331, endPoint x: 79, endPoint y: 331, distance: 29.7
click at [79, 331] on div ":style = "order.stcolbg && order.stcolbg.includes ('background') ? {'--kb-card-…" at bounding box center [189, 206] width 281 height 298
click at [86, 331] on div ":style = "order.stcolbg && order.stcolbg.includes ('background') ? {'--kb-card-…" at bounding box center [189, 208] width 280 height 270
click at [66, 17] on button "Save" at bounding box center [61, 17] width 26 height 15
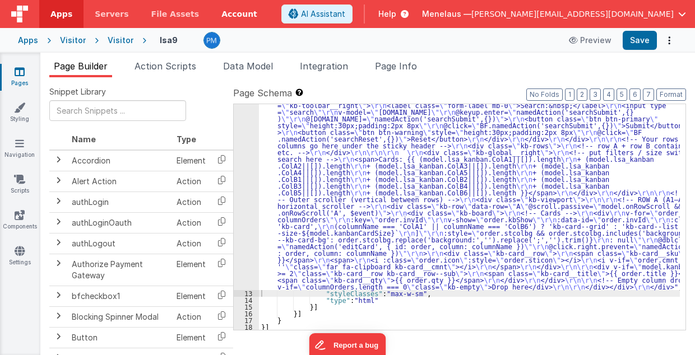
scroll to position [655, 0]
click at [638, 37] on button "Save" at bounding box center [640, 40] width 34 height 19
drag, startPoint x: 378, startPoint y: 204, endPoint x: 362, endPoint y: 205, distance: 16.9
click at [378, 204] on div ""html" : "<!-- Global sticky header (always visible while rows scroll) --> \r\n…" at bounding box center [470, 184] width 422 height 677
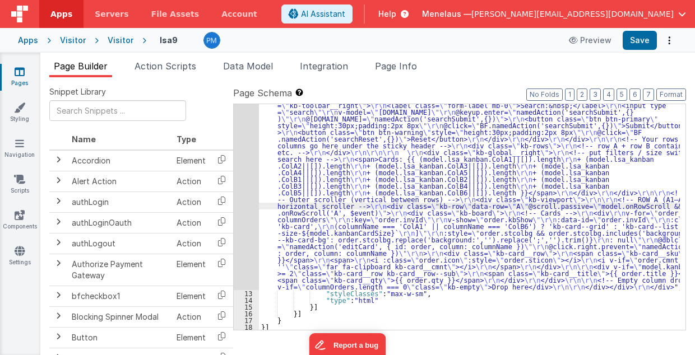
click at [242, 232] on div "12" at bounding box center [246, 68] width 25 height 444
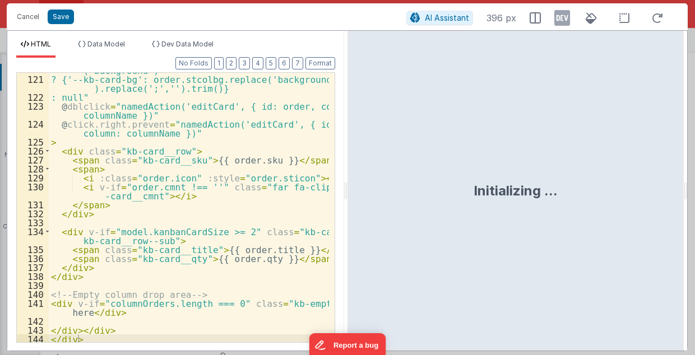
scroll to position [1595, 0]
drag, startPoint x: 332, startPoint y: 122, endPoint x: 25, endPoint y: 1, distance: 329.7
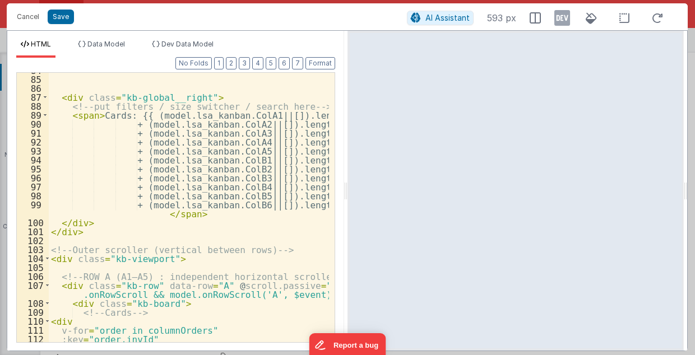
scroll to position [1146, 0]
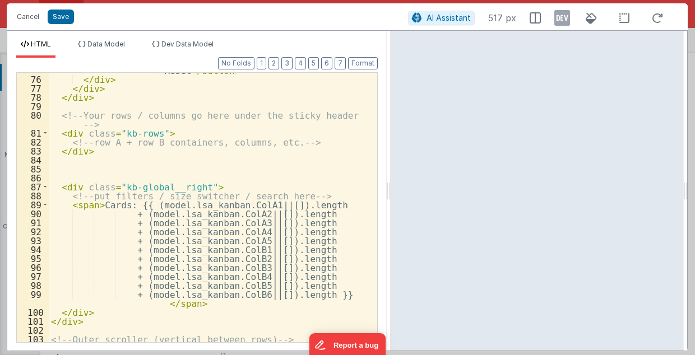
drag, startPoint x: 346, startPoint y: 191, endPoint x: 390, endPoint y: 191, distance: 44.3
click at [390, 191] on html "Cancel Save AI Assistant 517 px HTML Data Model Dev Data Model Format 7 6 5 4 3…" at bounding box center [347, 177] width 695 height 355
click at [348, 176] on div "@ click = "BF.namedAction('searchReset',{})" > Reset </ button > </ div > </ di…" at bounding box center [210, 206] width 323 height 298
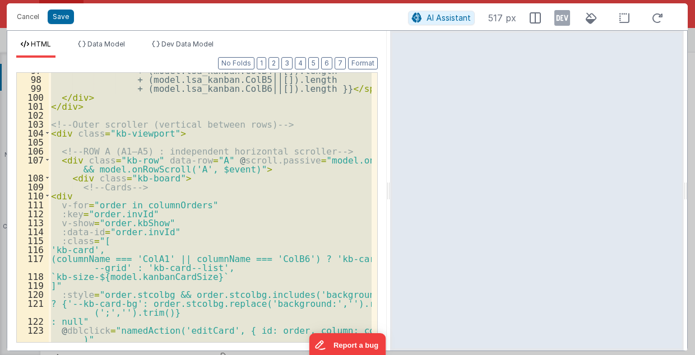
scroll to position [1034, 0]
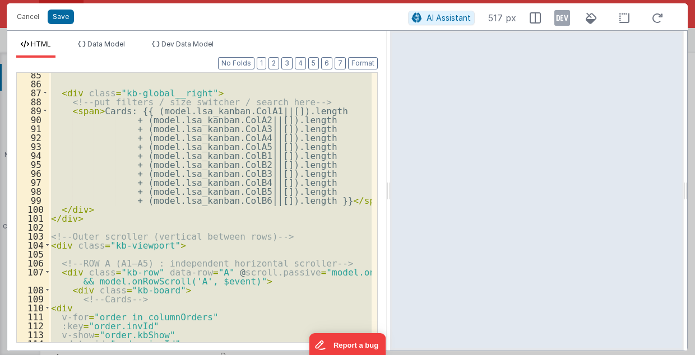
click at [50, 233] on div "< div class = "kb-global__right" > <!-- put filters / size switcher / search he…" at bounding box center [210, 208] width 323 height 270
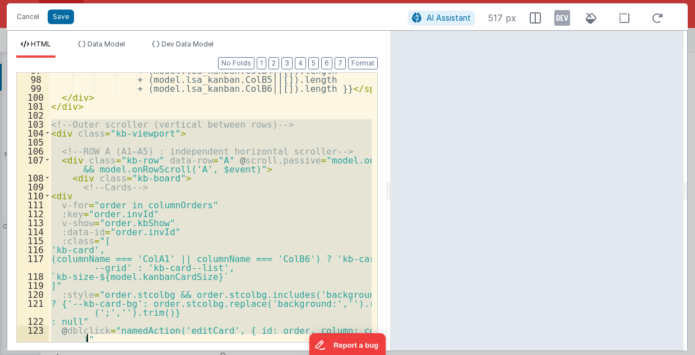
scroll to position [1362, 0]
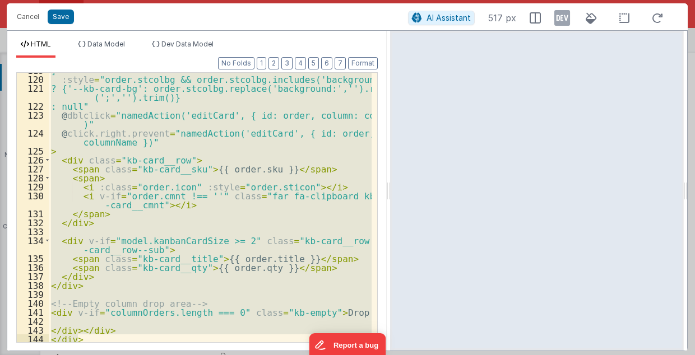
drag, startPoint x: 52, startPoint y: 234, endPoint x: 99, endPoint y: 375, distance: 149.1
click at [99, 355] on html "Cancel Save AI Assistant 517 px HTML Data Model Dev Data Model Format 7 6 5 4 3…" at bounding box center [347, 177] width 695 height 355
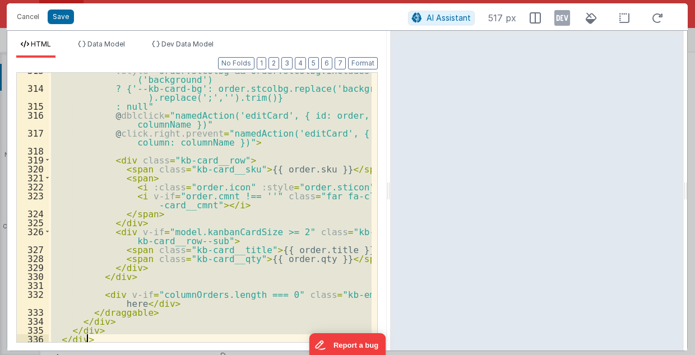
scroll to position [3532, 0]
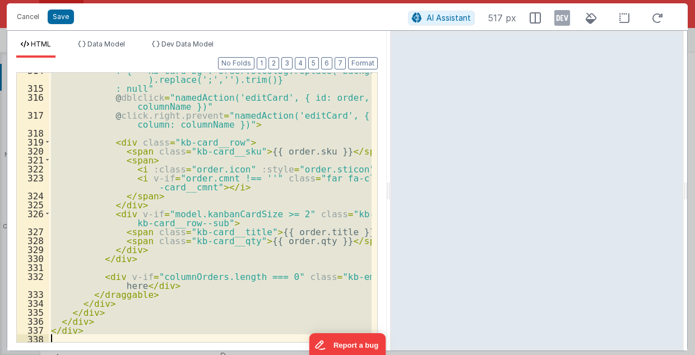
drag, startPoint x: 51, startPoint y: 249, endPoint x: 86, endPoint y: 367, distance: 122.9
click at [86, 355] on html "Cancel Save AI Assistant 517 px HTML Data Model Dev Data Model Format 7 6 5 4 3…" at bounding box center [347, 177] width 695 height 355
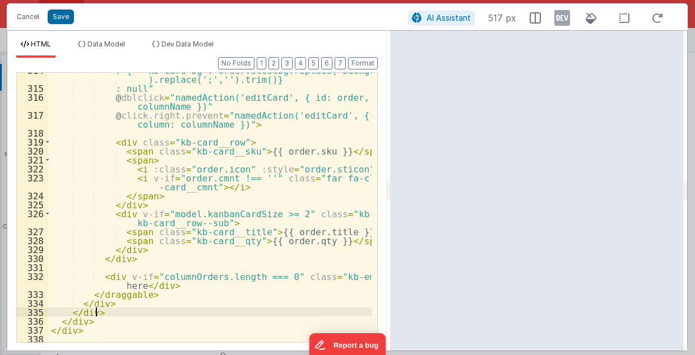
click at [248, 315] on div "? {'--kb-card-bg': order.stcolbg.replace('background:','' ).replace(';','').tri…" at bounding box center [210, 215] width 323 height 298
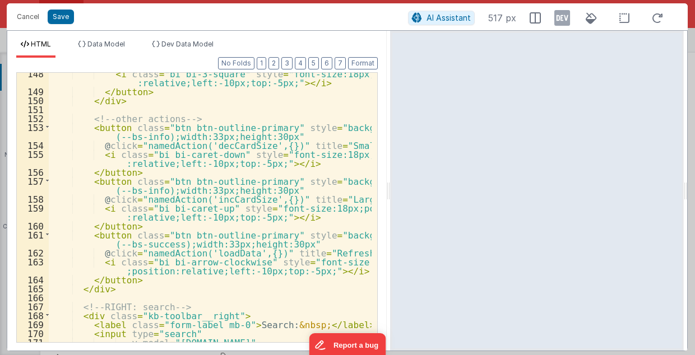
scroll to position [1774, 0]
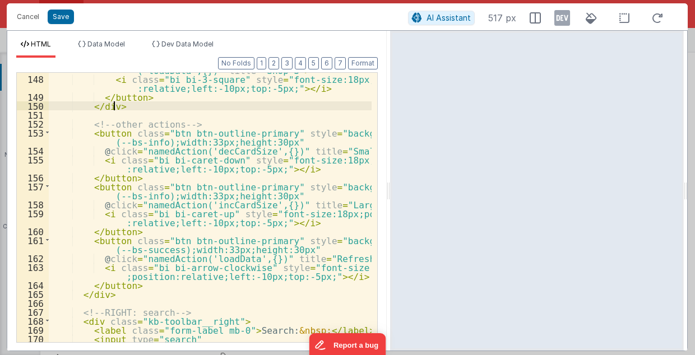
click at [306, 105] on div "@ click = "model.shopid='94491771203'; BF.namedAction ('loadData',{})" title = …" at bounding box center [210, 206] width 323 height 298
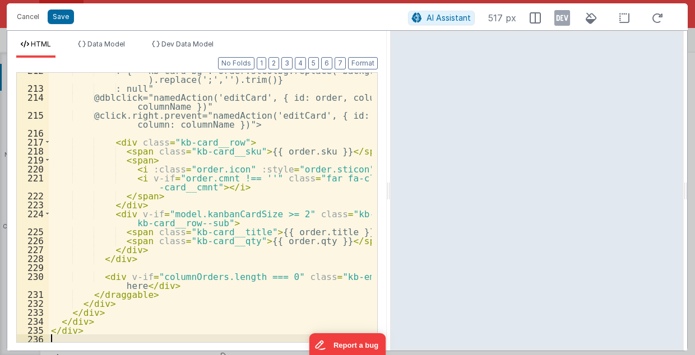
scroll to position [2339, 0]
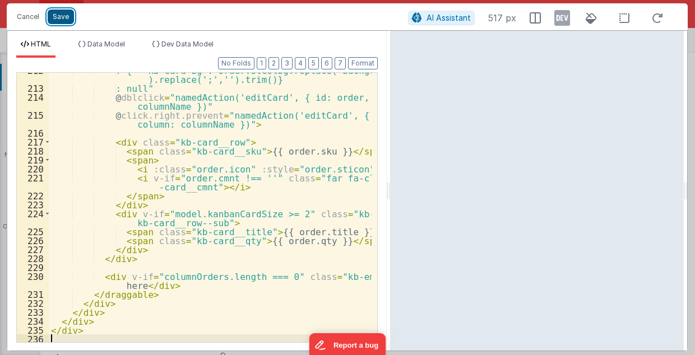
click at [63, 18] on button "Save" at bounding box center [61, 17] width 26 height 15
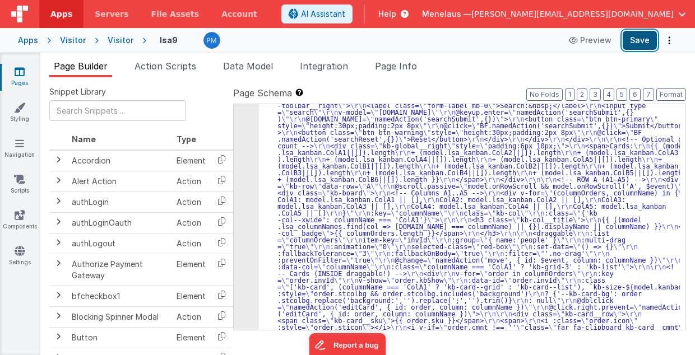
click at [637, 38] on button "Save" at bounding box center [640, 40] width 34 height 19
click at [668, 41] on icon "Options" at bounding box center [670, 40] width 16 height 1
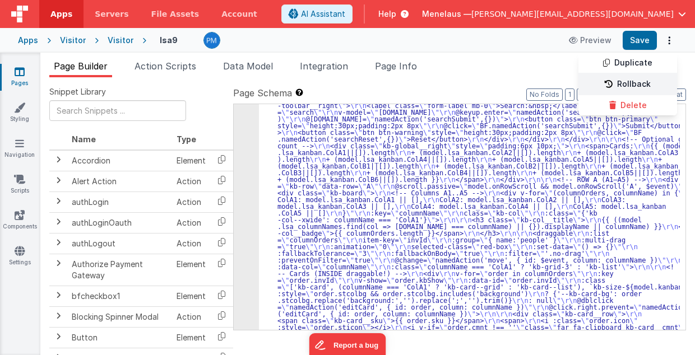
click at [653, 80] on link "Rollback" at bounding box center [628, 84] width 99 height 21
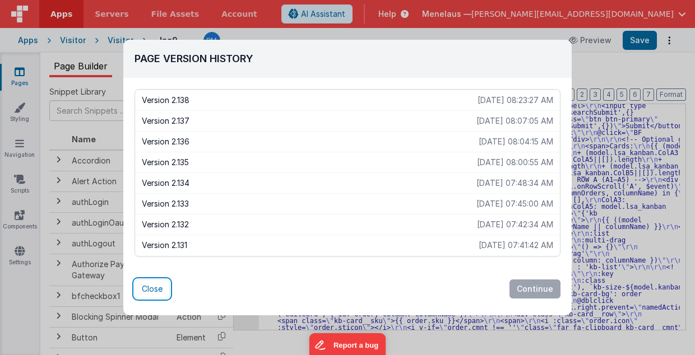
drag, startPoint x: 158, startPoint y: 288, endPoint x: 309, endPoint y: 289, distance: 151.4
click at [158, 288] on button "Close" at bounding box center [152, 289] width 35 height 19
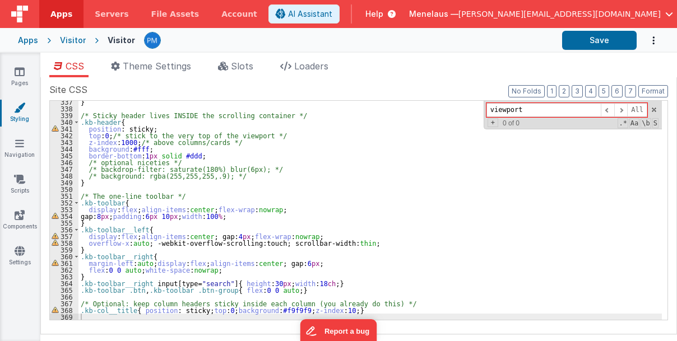
scroll to position [2263, 0]
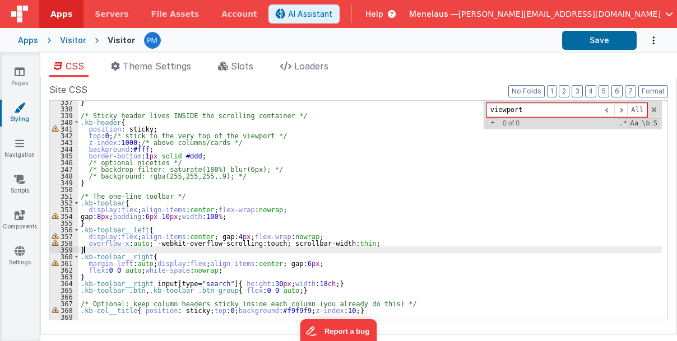
click at [481, 252] on div "} /* Sticky header lives INSIDE the scrolling container */ .kb-header { positio…" at bounding box center [370, 215] width 584 height 233
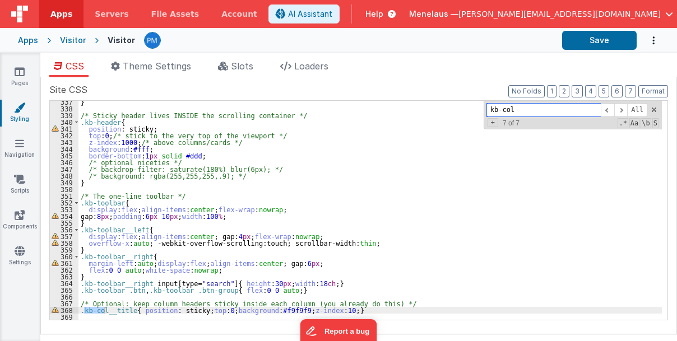
scroll to position [1209, 0]
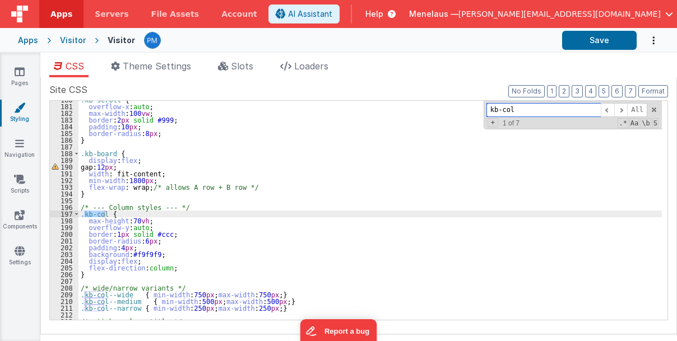
type input "kb-col"
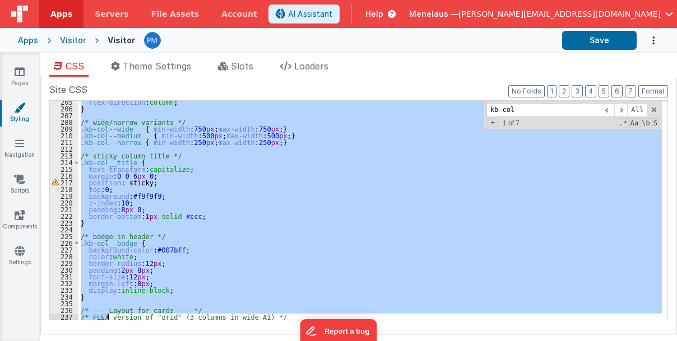
scroll to position [1375, 0]
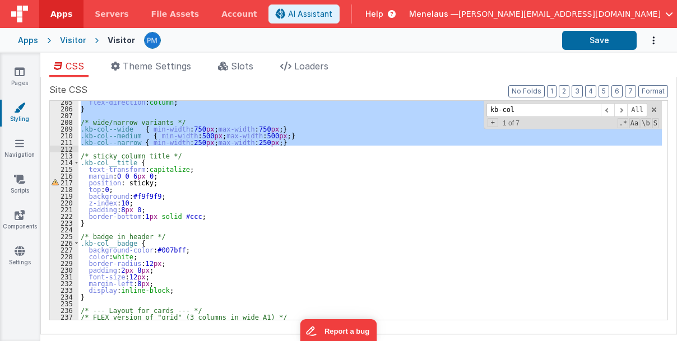
drag, startPoint x: 81, startPoint y: 205, endPoint x: 178, endPoint y: 147, distance: 113.1
click at [178, 147] on div "flex-direction : column ; } /* wide/narrow variants */ .kb-col--wide { min-widt…" at bounding box center [370, 215] width 584 height 233
paste textarea
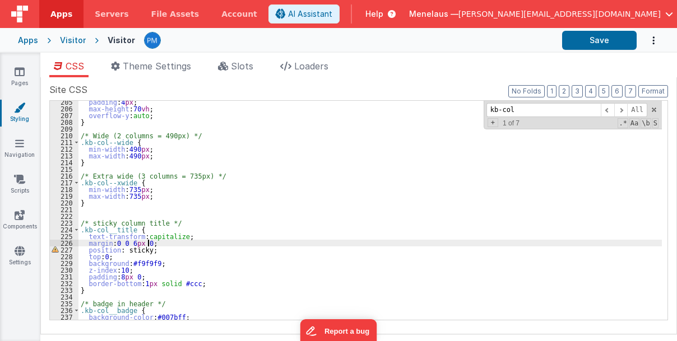
click at [567, 239] on div "padding : 4 px ; max-height : 70 vh ; overflow-y : auto ; } /* Wide (2 columns …" at bounding box center [370, 215] width 584 height 233
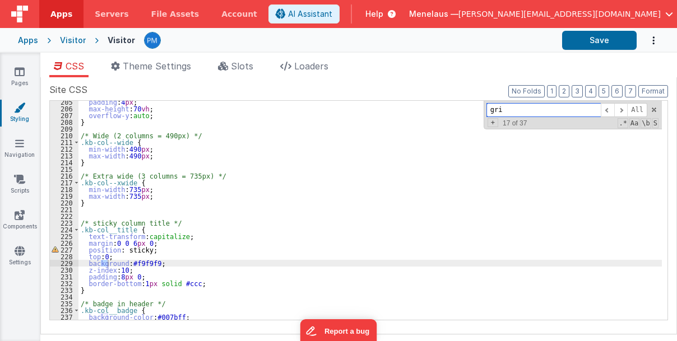
scroll to position [1552, 0]
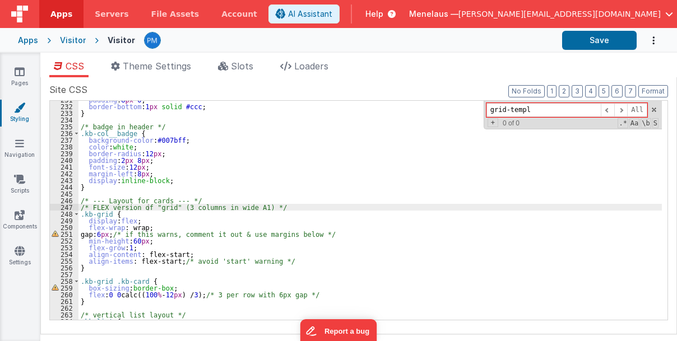
click at [361, 238] on div "padding : 8 px 0 ; border-bottom : 1 px solid #ccc ; } /* badge in header */ .k…" at bounding box center [370, 212] width 584 height 233
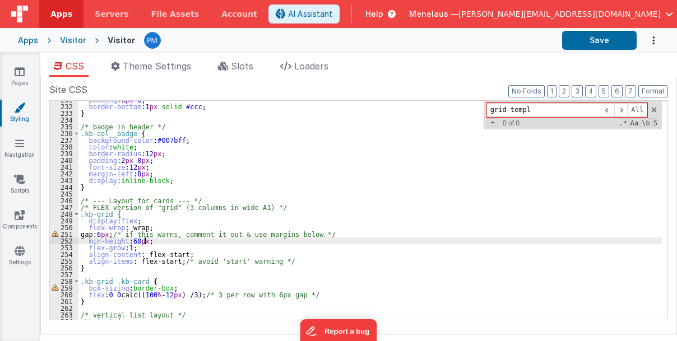
click at [403, 241] on div "padding : 8 px 0 ; border-bottom : 1 px solid #ccc ; } /* badge in header */ .k…" at bounding box center [370, 212] width 584 height 233
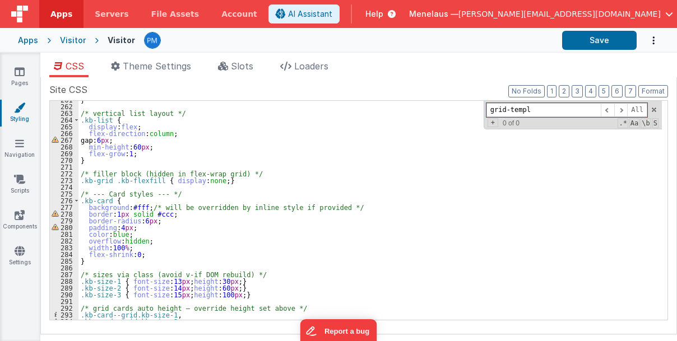
scroll to position [1619, 0]
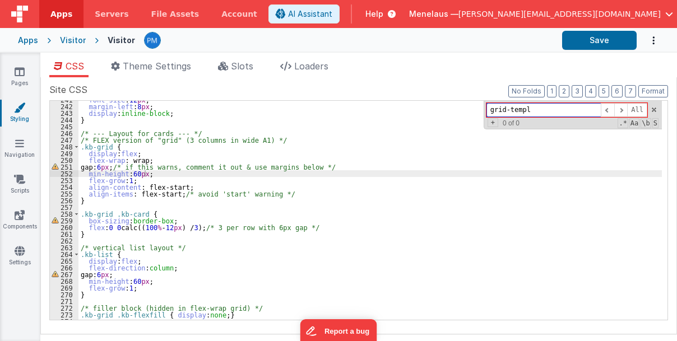
drag, startPoint x: 544, startPoint y: 112, endPoint x: 471, endPoint y: 115, distance: 72.4
click at [471, 115] on div "font-size : 12 px ; margin-left : 8 px ; display : inline-block ; } /* --- Layo…" at bounding box center [370, 210] width 584 height 219
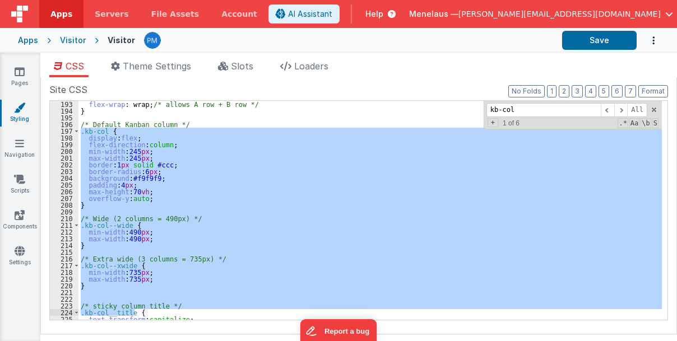
scroll to position [1294, 0]
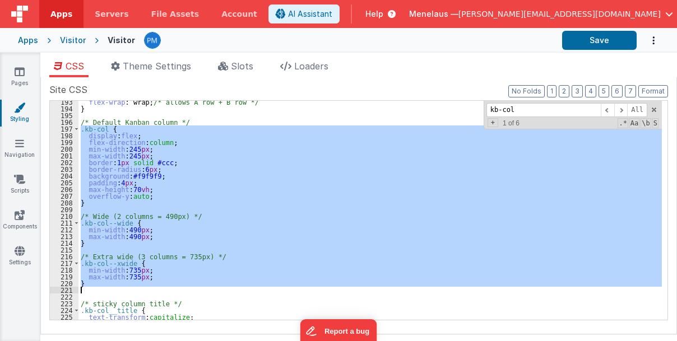
drag, startPoint x: 80, startPoint y: 214, endPoint x: 167, endPoint y: 289, distance: 114.4
click at [167, 289] on div "flex-wrap : wrap; /* allows A row + B row */ } /* Default Kanban column */ .kb-…" at bounding box center [370, 215] width 584 height 233
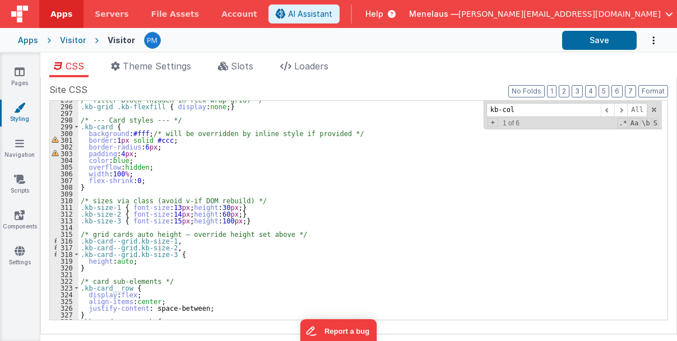
scroll to position [2027, 0]
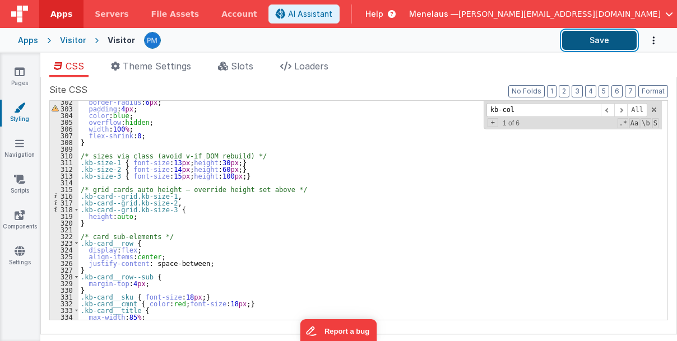
click at [602, 42] on button "Save" at bounding box center [599, 40] width 75 height 19
click at [610, 39] on button "Save" at bounding box center [599, 40] width 75 height 19
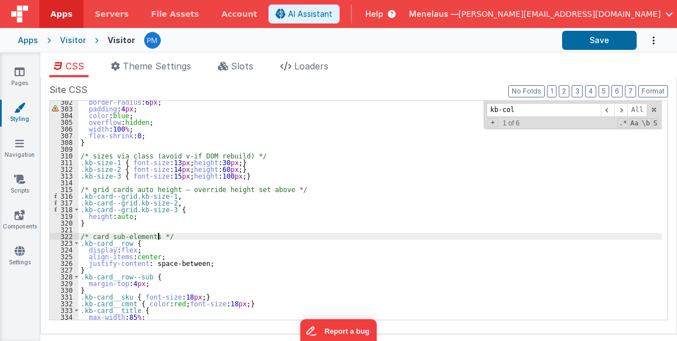
click at [454, 237] on div "border-radius : 6 px ; padding : 4 px ; color : blue ; overflow : hidden ; widt…" at bounding box center [370, 215] width 584 height 233
drag, startPoint x: 503, startPoint y: 109, endPoint x: 515, endPoint y: 111, distance: 11.9
click at [515, 111] on input "kb-col" at bounding box center [544, 110] width 114 height 14
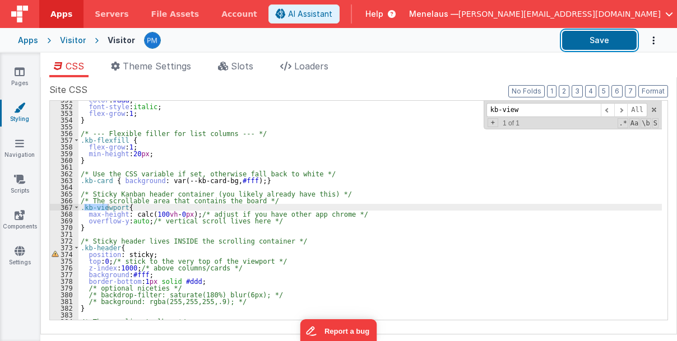
drag, startPoint x: 580, startPoint y: 33, endPoint x: 645, endPoint y: 48, distance: 66.2
click at [581, 33] on button "Save" at bounding box center [599, 40] width 75 height 19
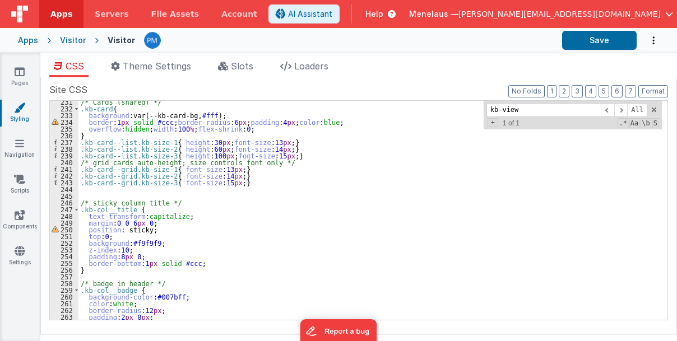
scroll to position [1505, 0]
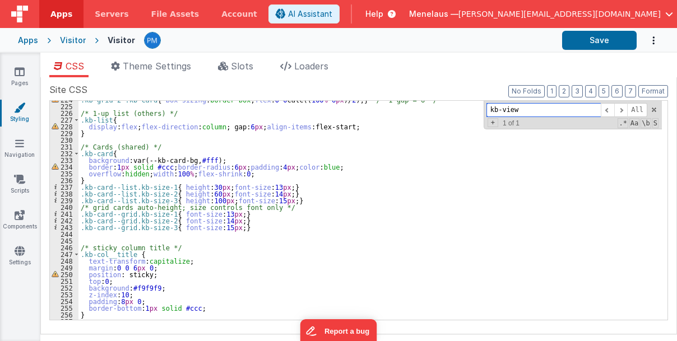
click at [510, 112] on input "kb-view" at bounding box center [544, 110] width 114 height 14
click at [511, 110] on input "kb-view" at bounding box center [544, 110] width 114 height 14
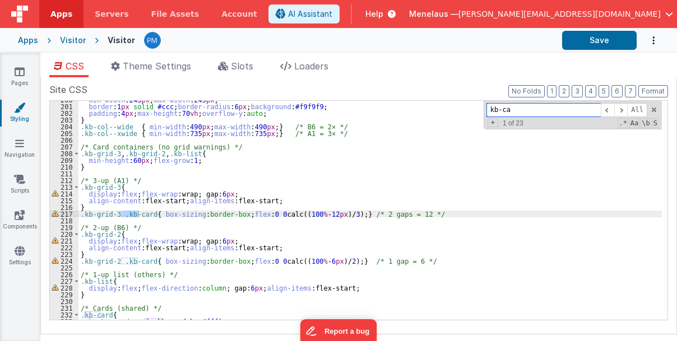
scroll to position [1343, 0]
type input "kb-card"
click at [625, 108] on span at bounding box center [620, 110] width 13 height 14
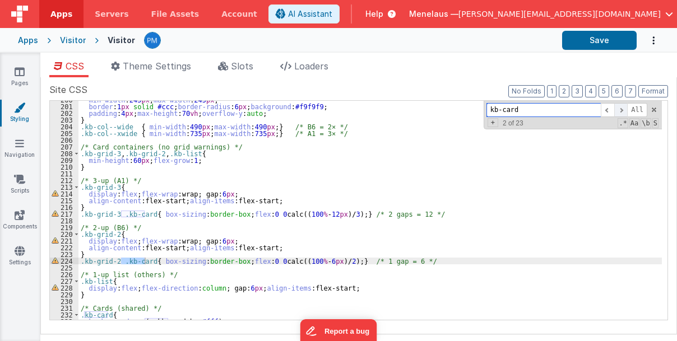
click at [626, 107] on span at bounding box center [620, 110] width 13 height 14
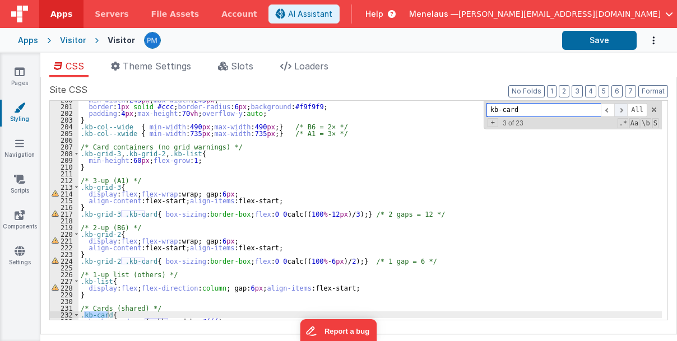
click at [626, 107] on span at bounding box center [620, 110] width 13 height 14
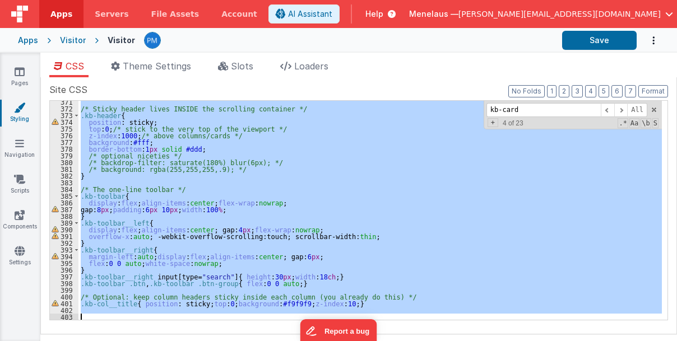
scroll to position [2491, 0]
drag, startPoint x: 80, startPoint y: 179, endPoint x: 107, endPoint y: 333, distance: 155.9
click at [107, 333] on div "Site CSS Format 7 6 5 4 3 2 1 No Folds 371 372 373 374 375 376 377 378 379 380 …" at bounding box center [358, 205] width 637 height 257
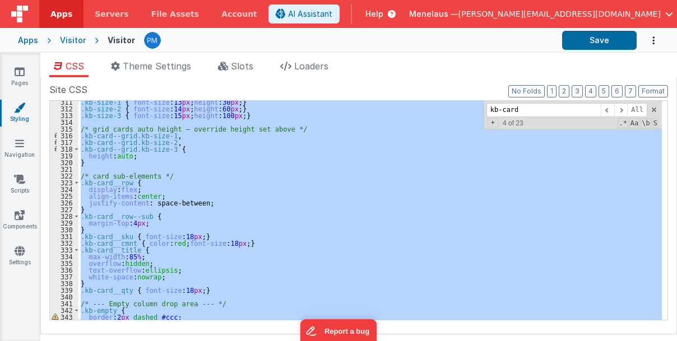
scroll to position [1976, 0]
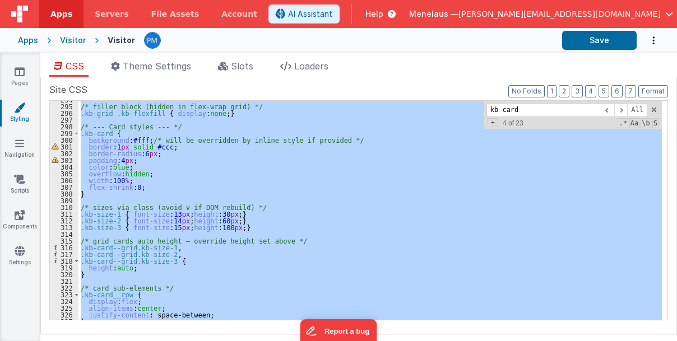
click at [429, 73] on ul "CSS Theme Settings Slots Loaders" at bounding box center [358, 68] width 637 height 18
click at [395, 189] on div "/* filler block (hidden in flex-wrap grid) */ .kb-grid .kb-flexfill { display :…" at bounding box center [370, 210] width 584 height 219
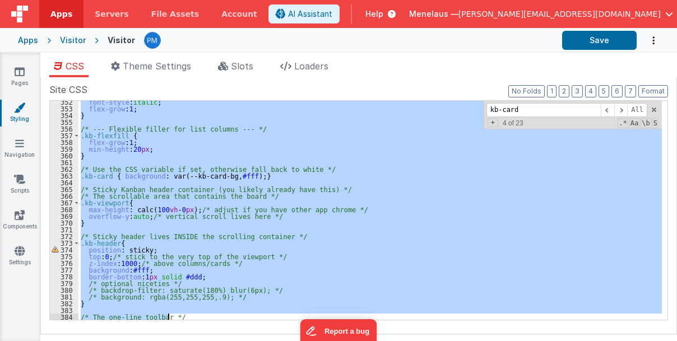
scroll to position [2491, 0]
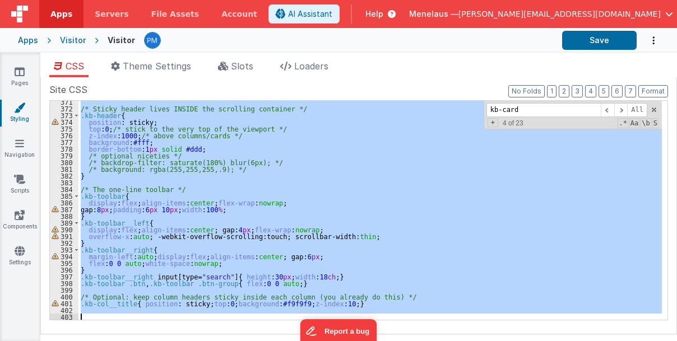
drag, startPoint x: 80, startPoint y: 231, endPoint x: 177, endPoint y: 331, distance: 139.6
click at [177, 331] on div "Site CSS Format 7 6 5 4 3 2 1 No Folds 371 372 373 374 375 376 377 378 379 380 …" at bounding box center [358, 205] width 637 height 257
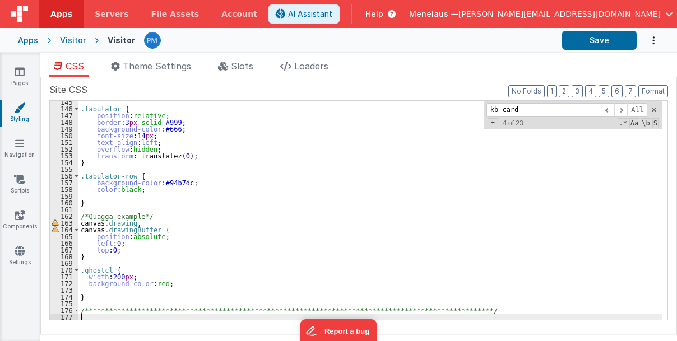
scroll to position [970, 0]
click at [124, 317] on div "**********" at bounding box center [370, 215] width 584 height 233
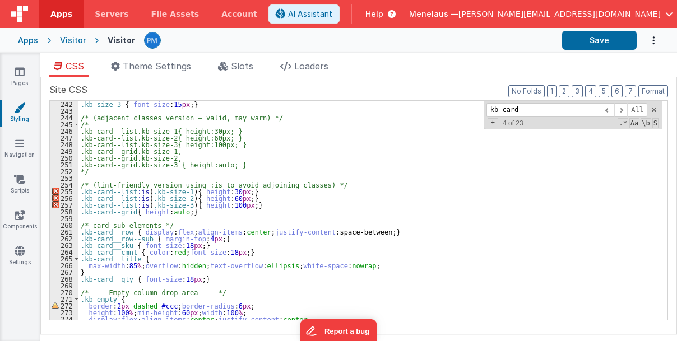
scroll to position [1644, 0]
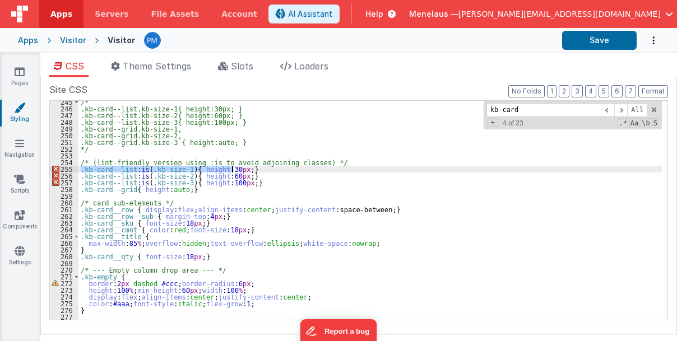
drag, startPoint x: 80, startPoint y: 168, endPoint x: 251, endPoint y: 167, distance: 171.6
click at [251, 167] on div "/* .kb-card--list.kb-size-1{ height:30px; } .kb-card--list.kb-size-2{ height:60…" at bounding box center [370, 215] width 584 height 233
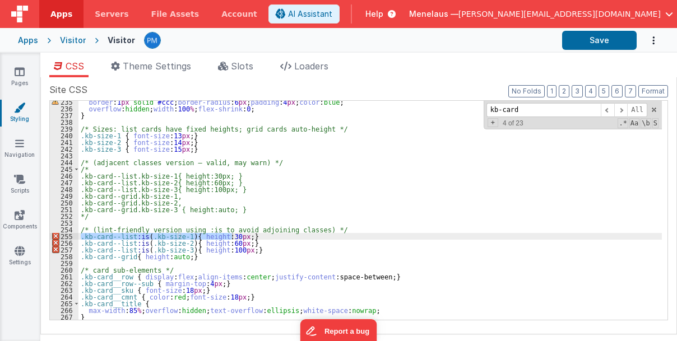
scroll to position [1576, 0]
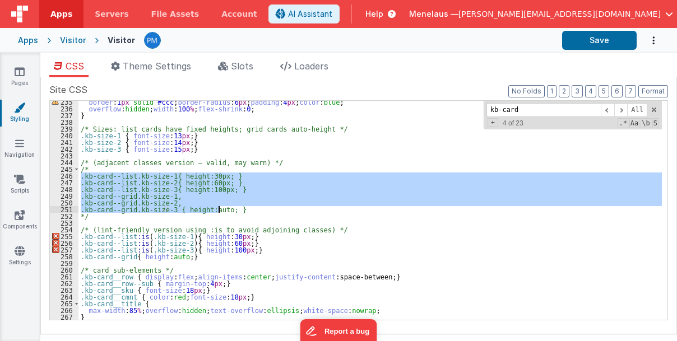
drag, startPoint x: 80, startPoint y: 176, endPoint x: 231, endPoint y: 209, distance: 154.3
click at [231, 209] on div "border : 1 px solid #ccc ; border-radius : 6 px ; padding : 4 px ; color : blue…" at bounding box center [370, 215] width 584 height 233
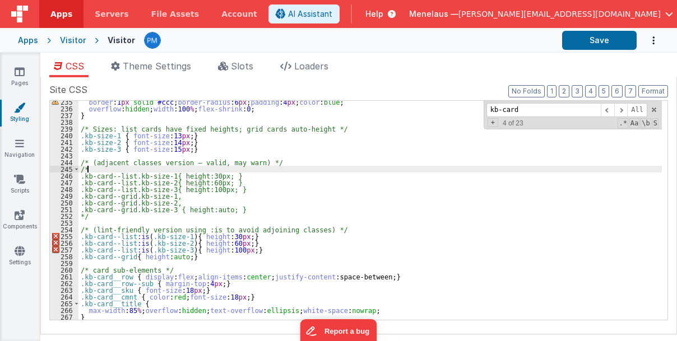
click at [87, 168] on div "border : 1 px solid #ccc ; border-radius : 6 px ; padding : 4 px ; color : blue…" at bounding box center [370, 215] width 584 height 233
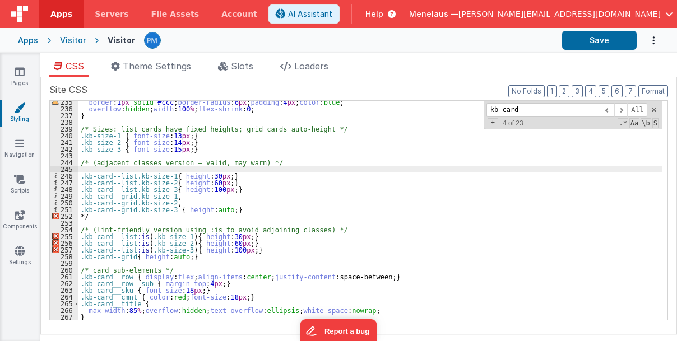
click at [87, 216] on div "border : 1 px solid #ccc ; border-radius : 6 px ; padding : 4 px ; color : blue…" at bounding box center [370, 215] width 584 height 233
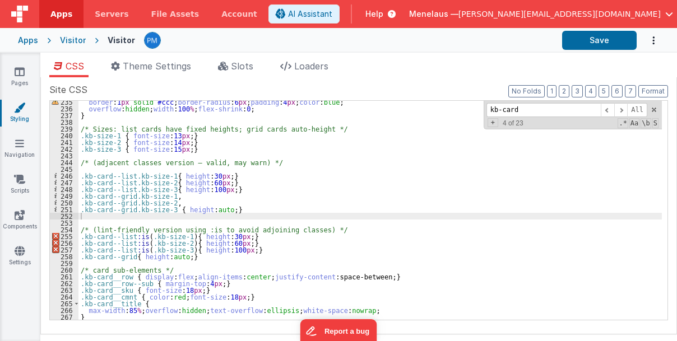
click at [381, 233] on div "border : 1 px solid #ccc ; border-radius : 6 px ; padding : 4 px ; color : blue…" at bounding box center [370, 215] width 584 height 233
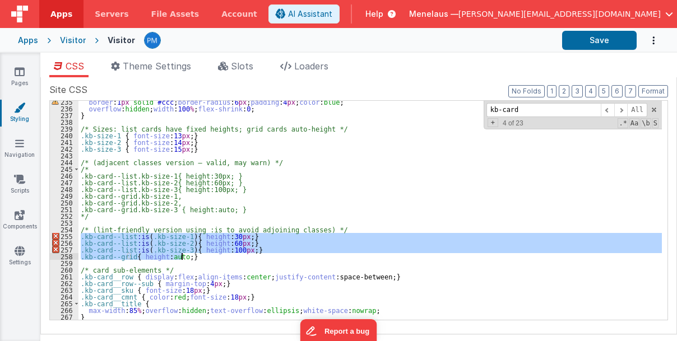
drag, startPoint x: 82, startPoint y: 235, endPoint x: 197, endPoint y: 255, distance: 116.5
click at [197, 255] on div "border : 1 px solid #ccc ; border-radius : 6 px ; padding : 4 px ; color : blue…" at bounding box center [370, 215] width 584 height 233
click at [87, 170] on div "border : 1 px solid #ccc ; border-radius : 6 px ; padding : 4 px ; color : blue…" at bounding box center [370, 215] width 584 height 233
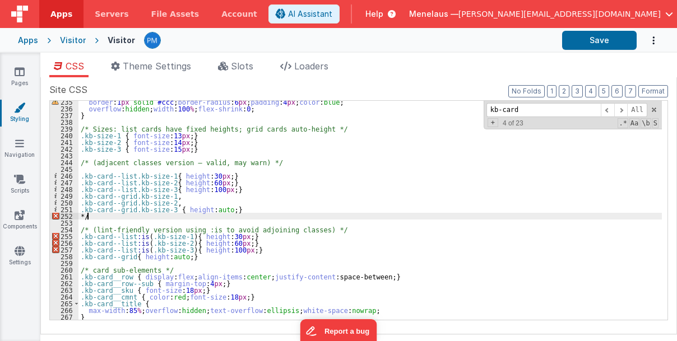
click at [88, 215] on div "border : 1 px solid #ccc ; border-radius : 6 px ; padding : 4 px ; color : blue…" at bounding box center [370, 215] width 584 height 233
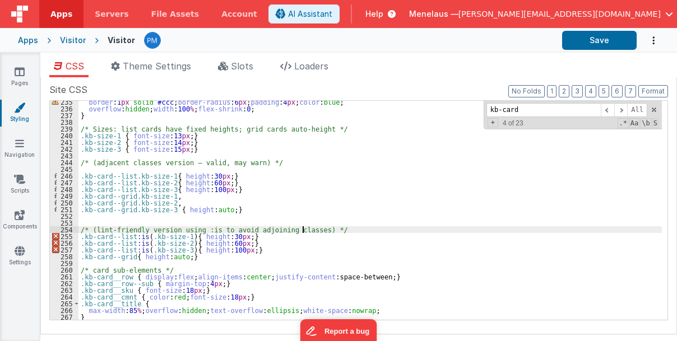
click at [308, 230] on div "border : 1 px solid #ccc ; border-radius : 6 px ; padding : 4 px ; color : blue…" at bounding box center [370, 215] width 584 height 233
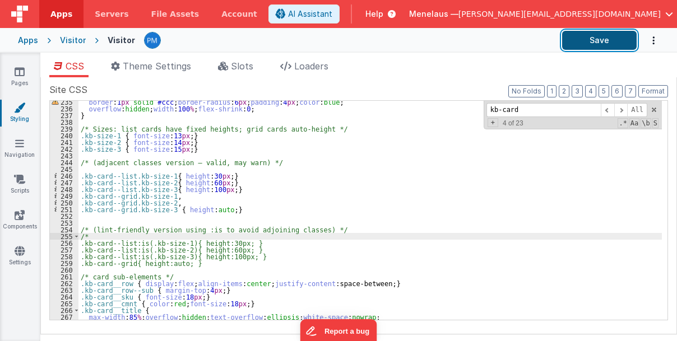
click at [603, 34] on button "Save" at bounding box center [599, 40] width 75 height 19
